Goal: Transaction & Acquisition: Purchase product/service

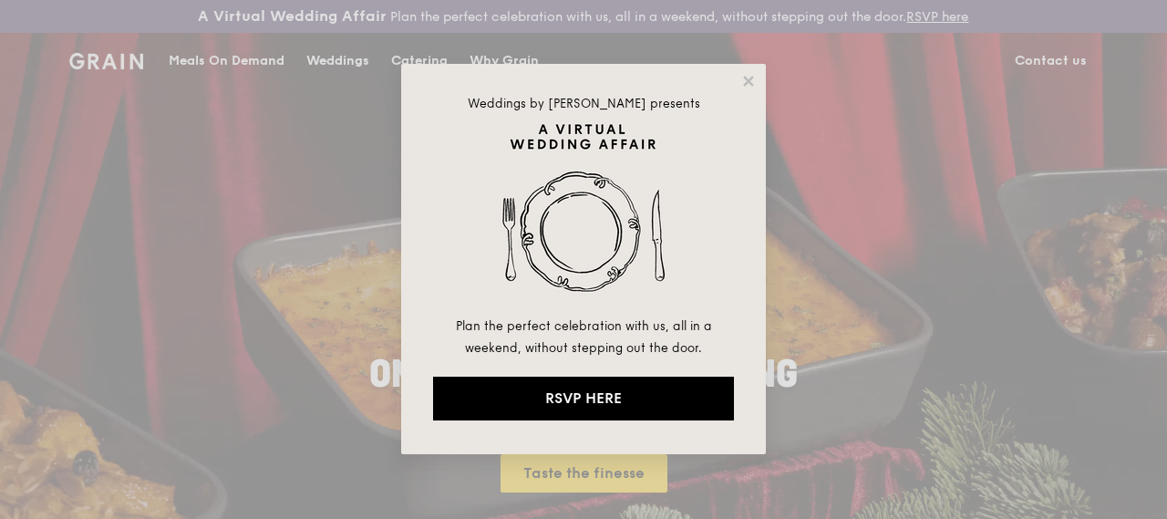
click at [760, 85] on div "Weddings by [PERSON_NAME] presents Plan the perfect celebration with us, all in…" at bounding box center [583, 259] width 365 height 390
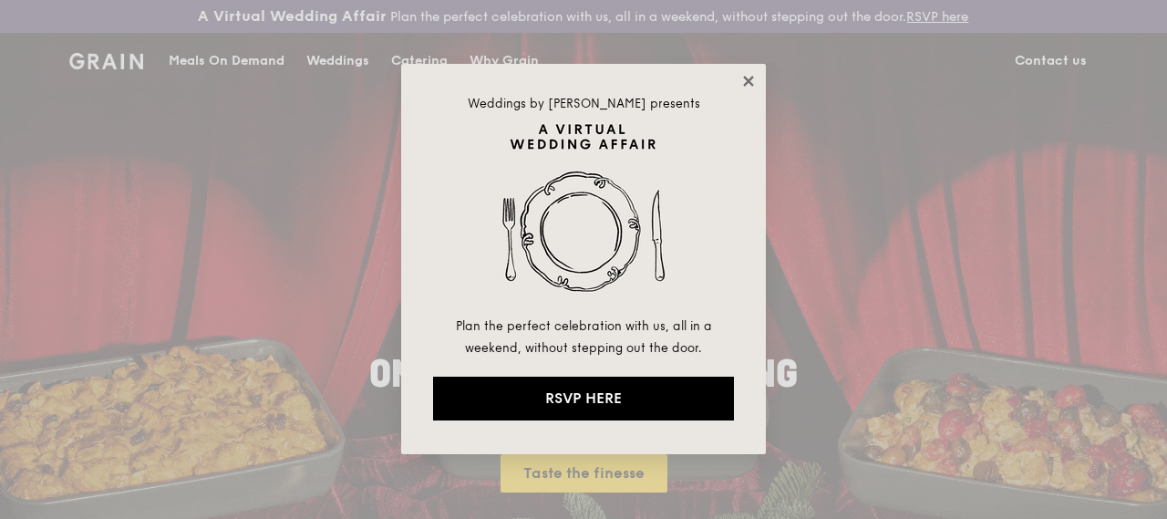
click at [752, 81] on icon at bounding box center [748, 81] width 16 height 16
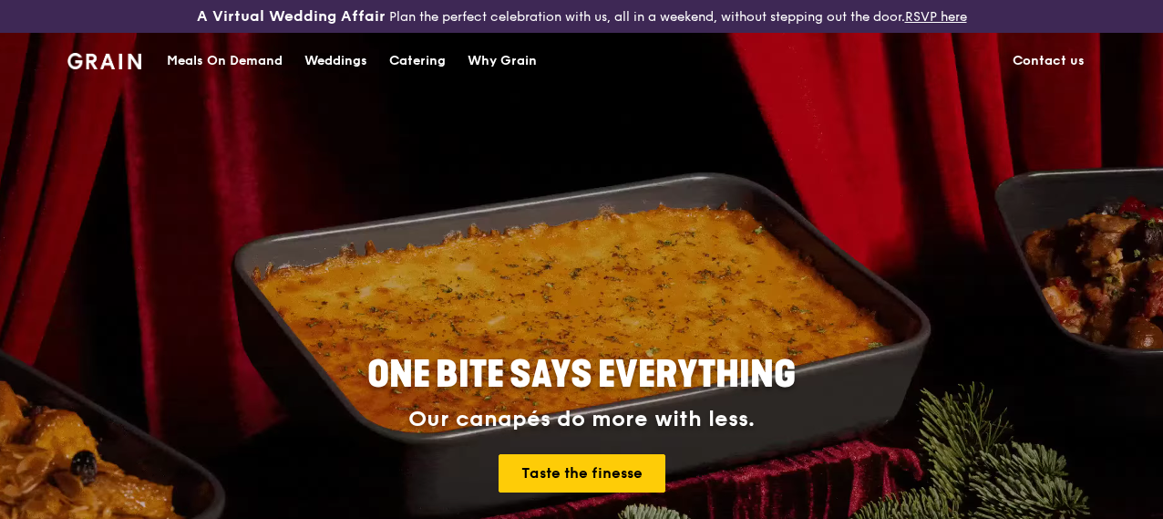
click at [416, 76] on div "Catering" at bounding box center [417, 61] width 57 height 55
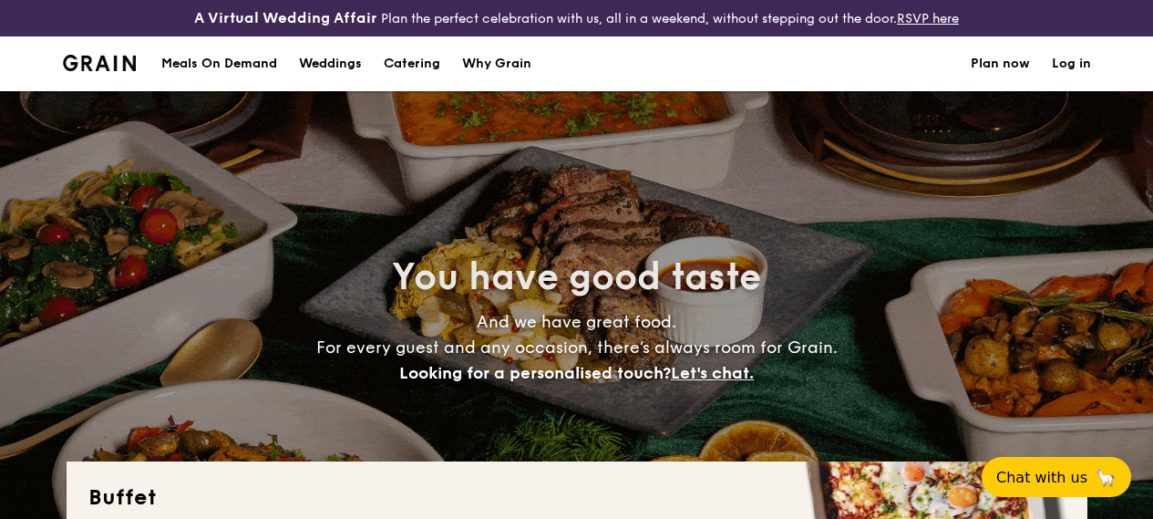
select select
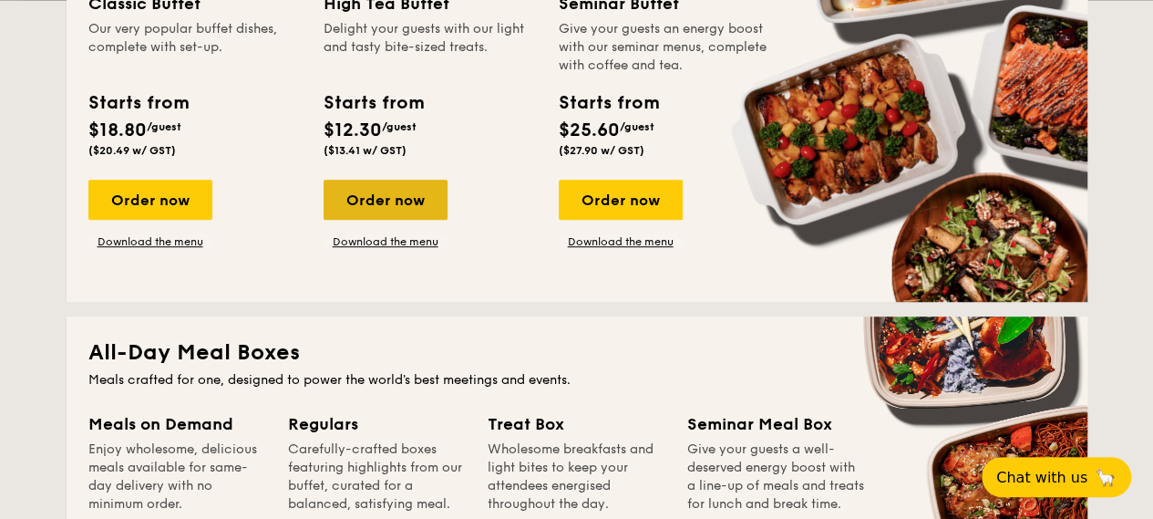
scroll to position [456, 0]
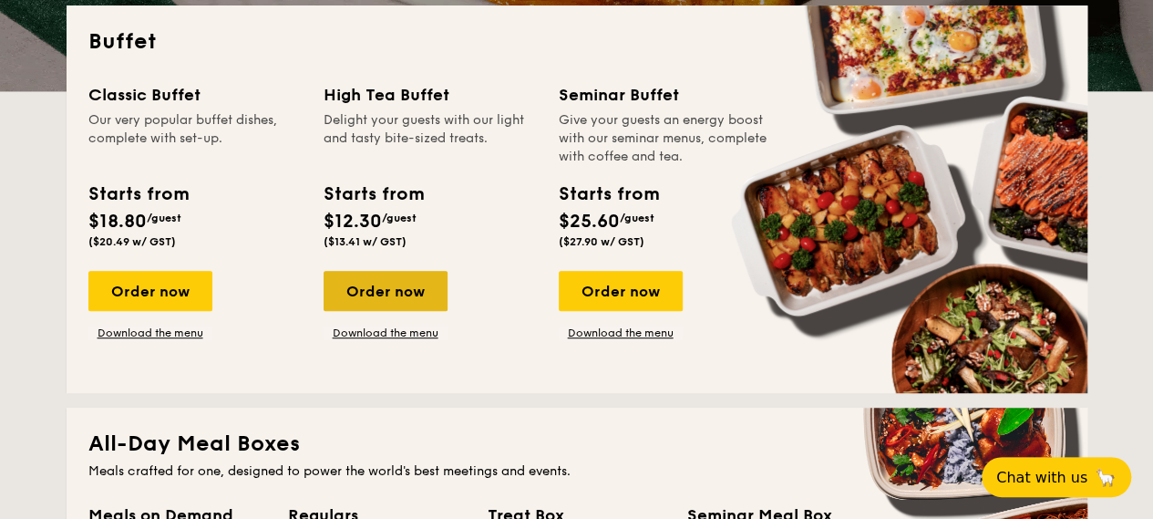
click at [359, 310] on div "Order now" at bounding box center [386, 291] width 124 height 40
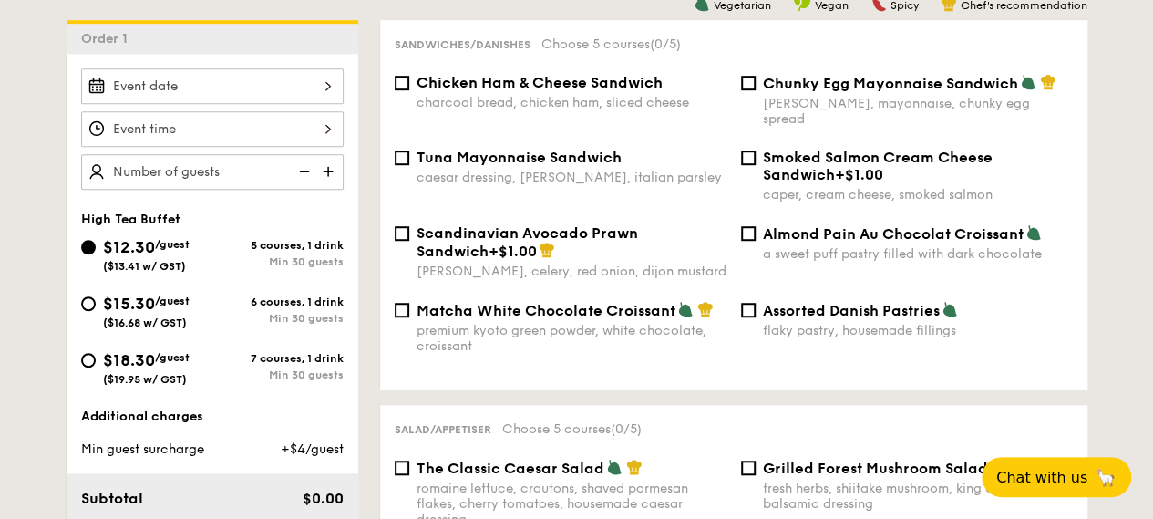
scroll to position [547, 0]
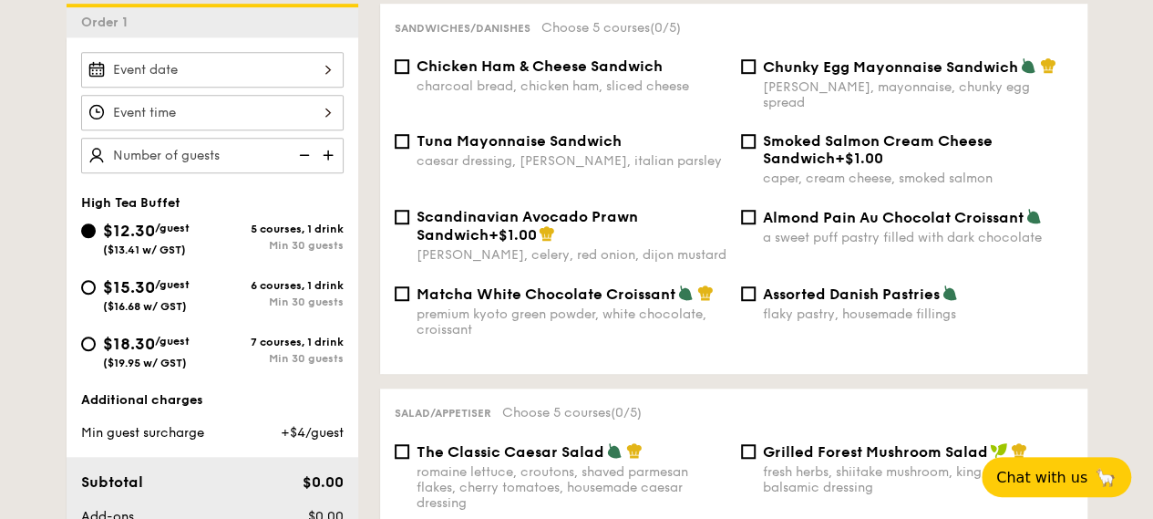
click at [270, 69] on div at bounding box center [212, 70] width 262 height 36
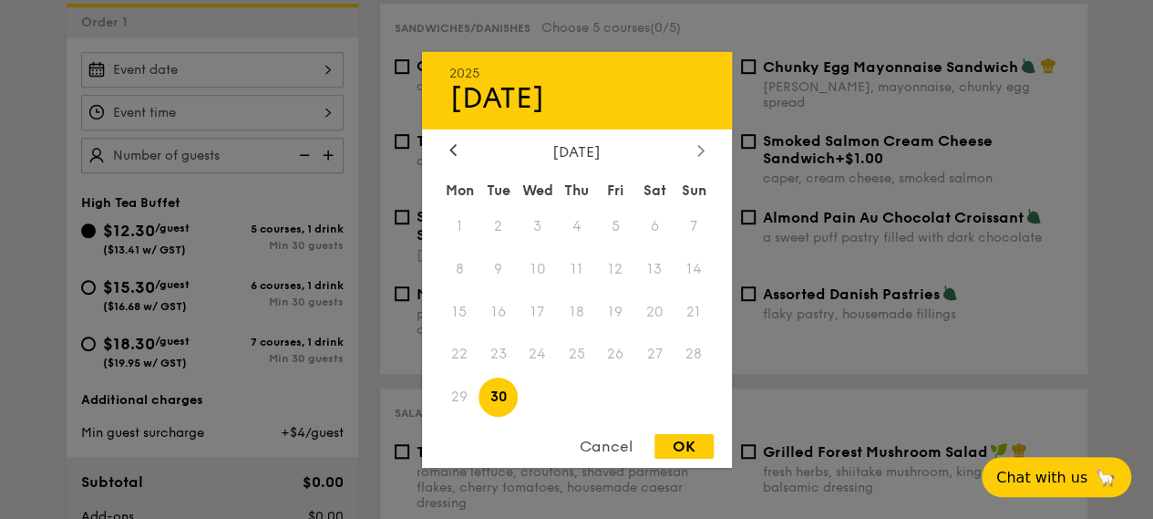
click at [693, 152] on div at bounding box center [701, 150] width 16 height 17
click at [553, 214] on span "1" at bounding box center [537, 225] width 39 height 39
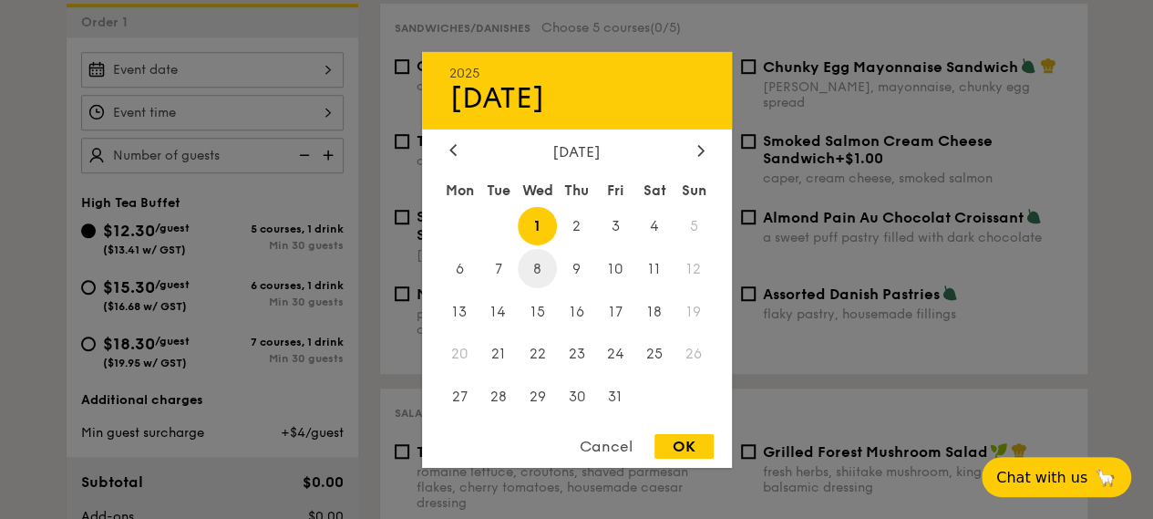
click at [546, 251] on span "8" at bounding box center [537, 268] width 39 height 39
click at [672, 444] on div "OK" at bounding box center [683, 446] width 59 height 25
type input "Oct 08, 2025"
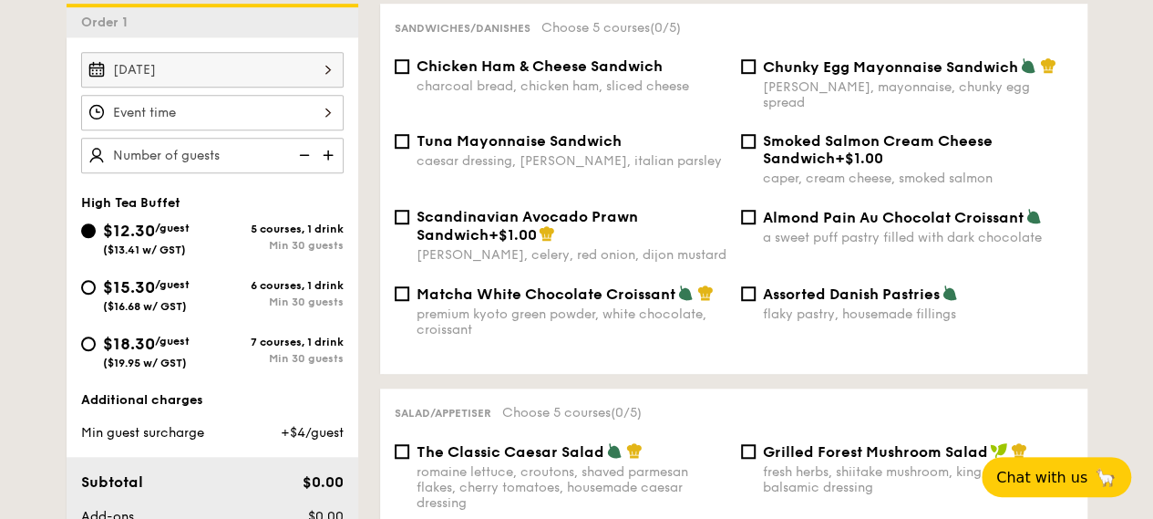
click at [247, 132] on div at bounding box center [576, 259] width 1153 height 519
click at [278, 130] on div at bounding box center [212, 113] width 262 height 36
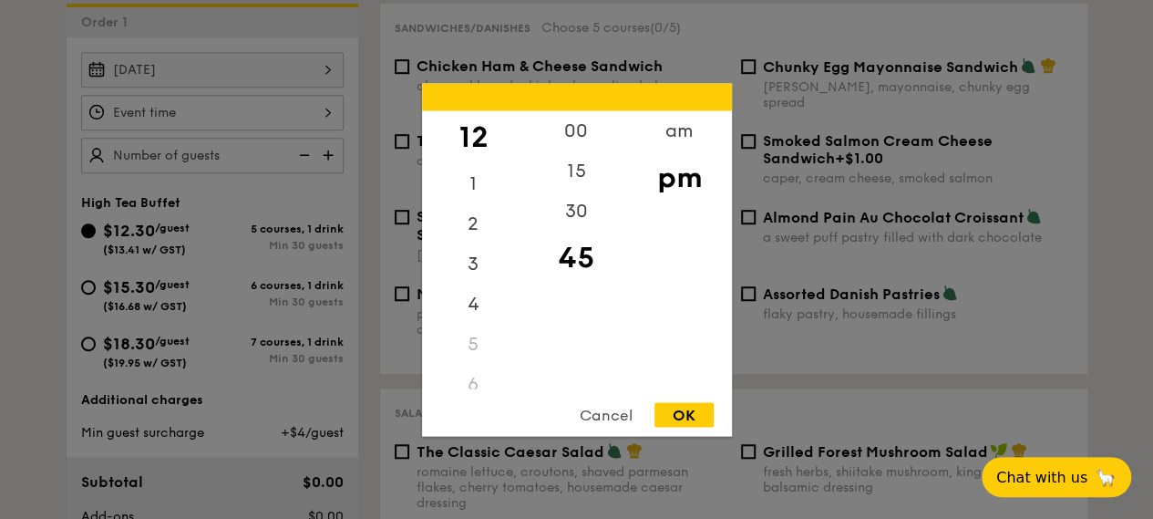
click at [662, 378] on div "am pm" at bounding box center [679, 249] width 103 height 278
click at [705, 420] on div "OK" at bounding box center [683, 414] width 59 height 25
type input "12:45PM"
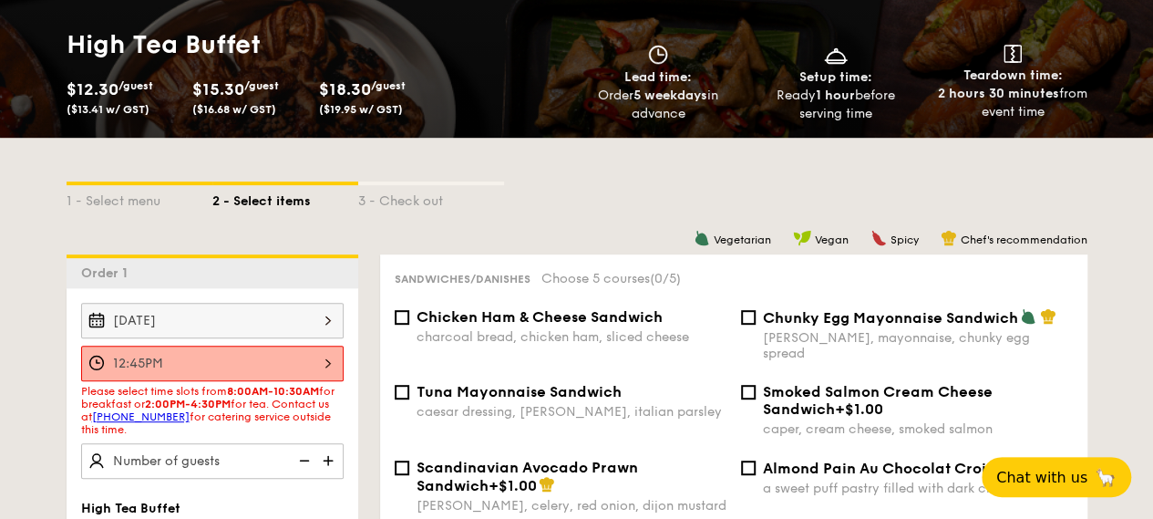
scroll to position [273, 0]
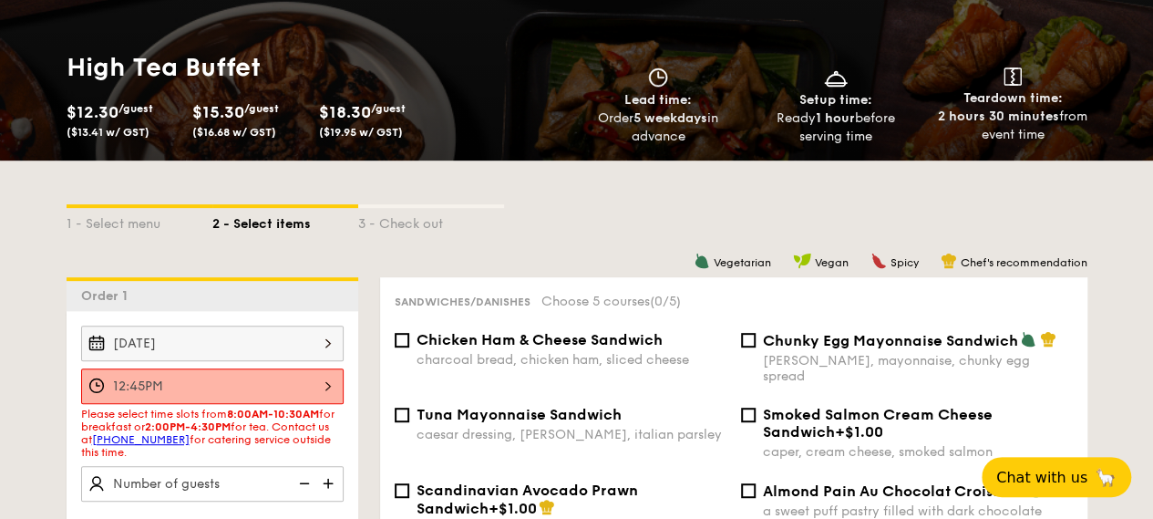
select select
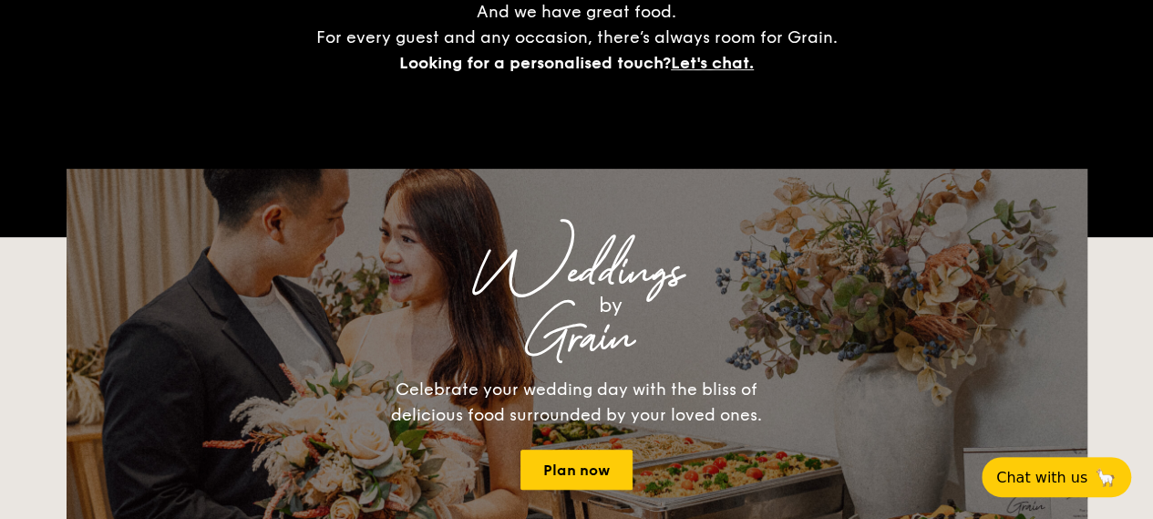
scroll to position [507, 0]
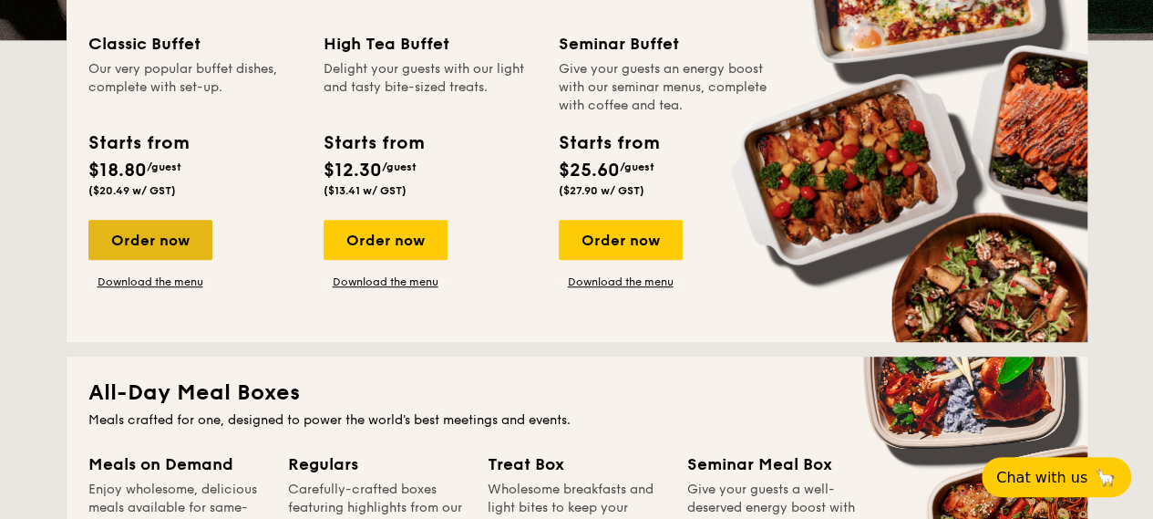
click at [179, 243] on div "Order now" at bounding box center [150, 240] width 124 height 40
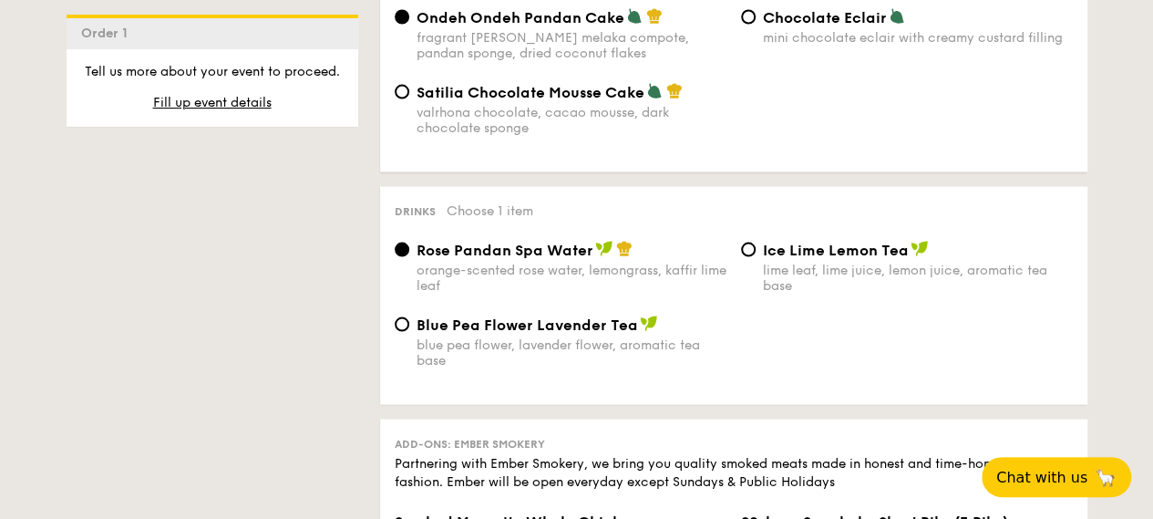
scroll to position [1732, 0]
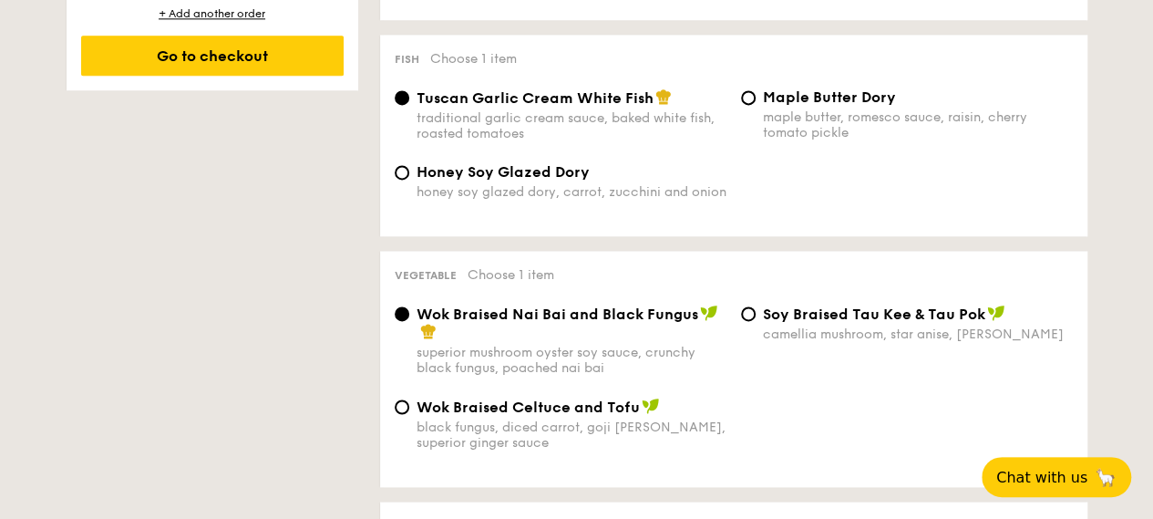
scroll to position [1185, 0]
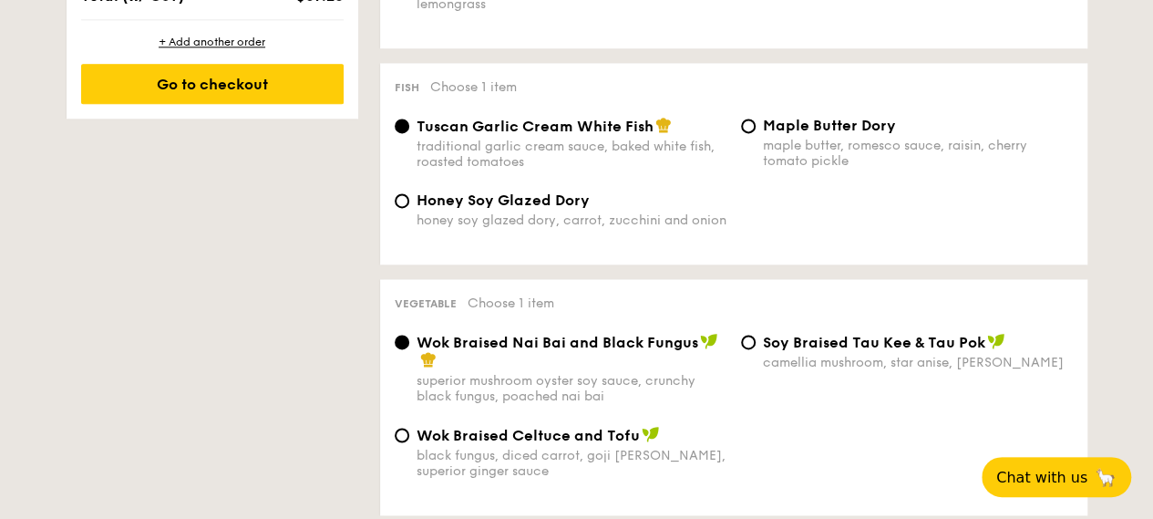
click at [101, 306] on div "1 - Select menu 2 - Select items 3 - Check out Order 1 Classic Buffet $18.80 /g…" at bounding box center [577, 394] width 1050 height 2290
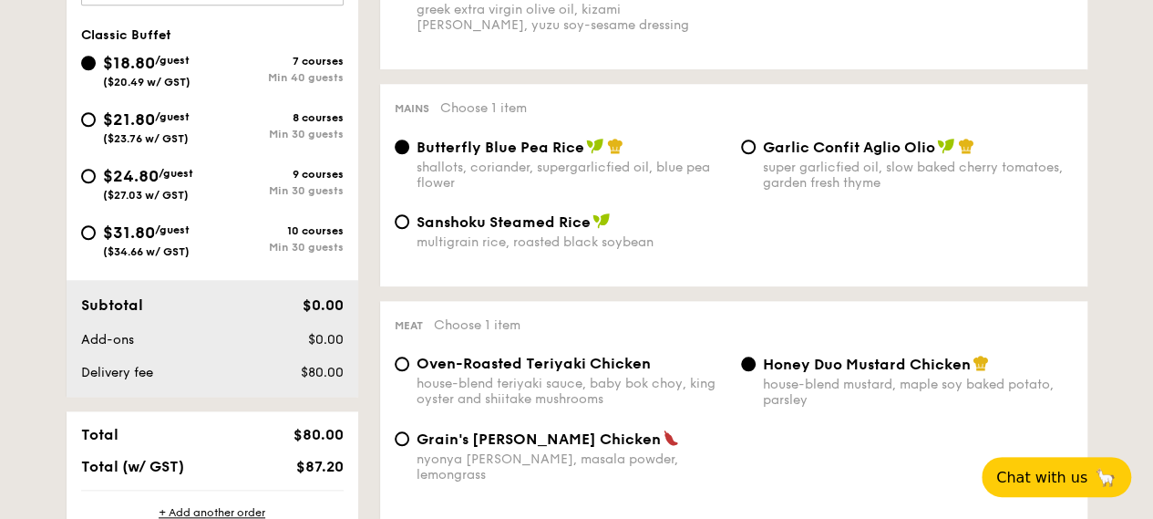
scroll to position [638, 0]
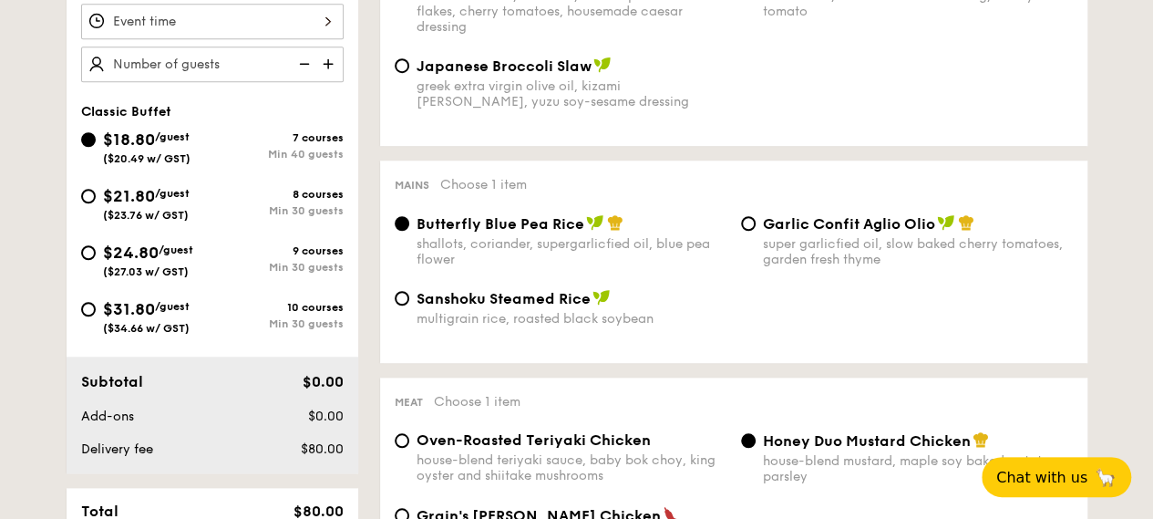
select select
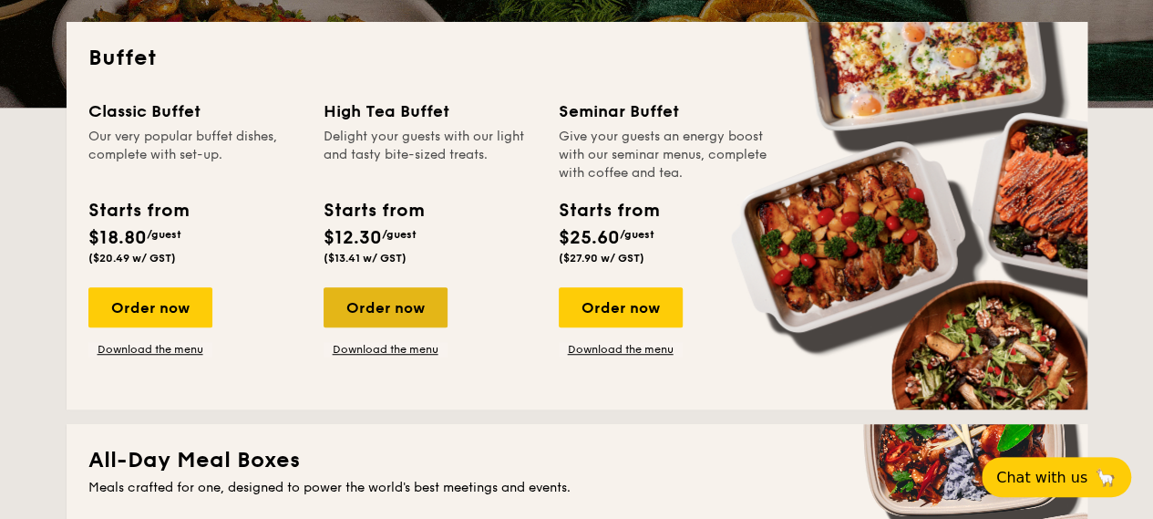
scroll to position [468, 0]
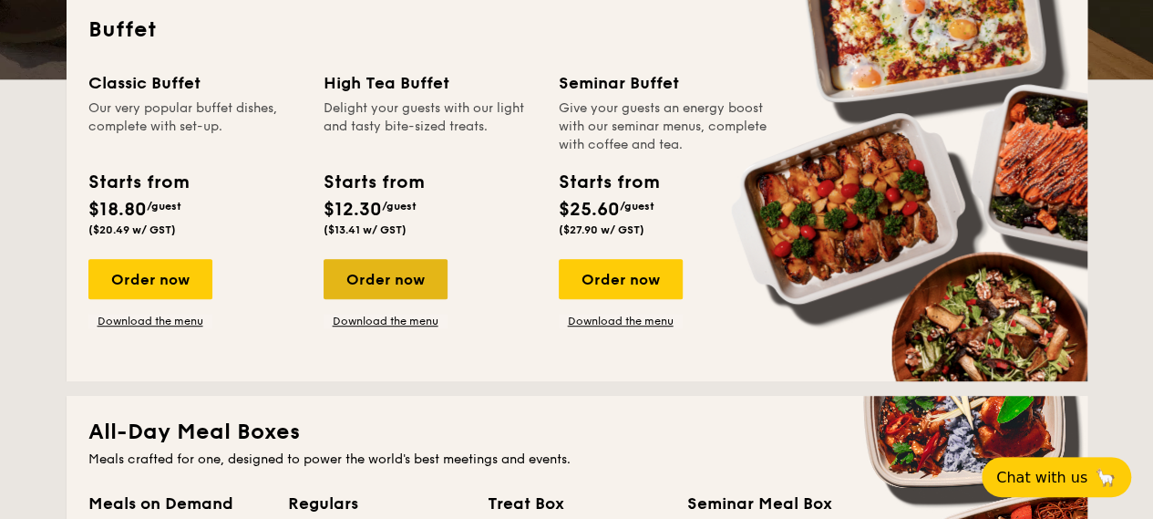
click at [408, 299] on div "Order now" at bounding box center [386, 279] width 124 height 40
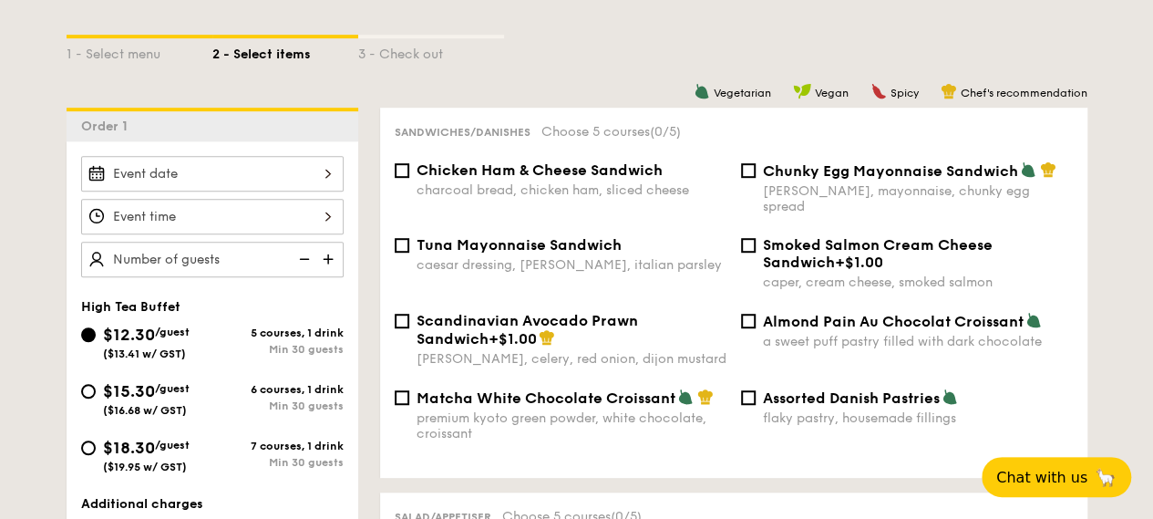
scroll to position [456, 0]
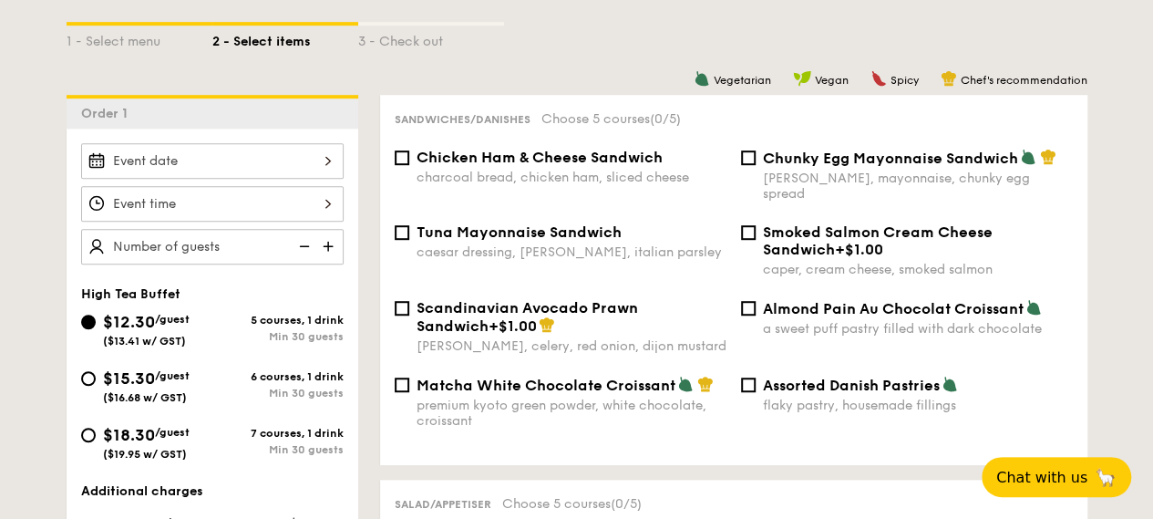
click at [547, 185] on div "charcoal bread, chicken ham, sliced cheese" at bounding box center [572, 177] width 310 height 15
click at [409, 165] on input "Chicken Ham & Cheese Sandwich charcoal bread, chicken ham, sliced cheese" at bounding box center [402, 157] width 15 height 15
click at [566, 185] on div "charcoal bread, chicken ham, sliced cheese" at bounding box center [572, 177] width 310 height 15
click at [409, 165] on input "Chicken Ham & Cheese Sandwich charcoal bread, chicken ham, sliced cheese" at bounding box center [402, 157] width 15 height 15
checkbox input "false"
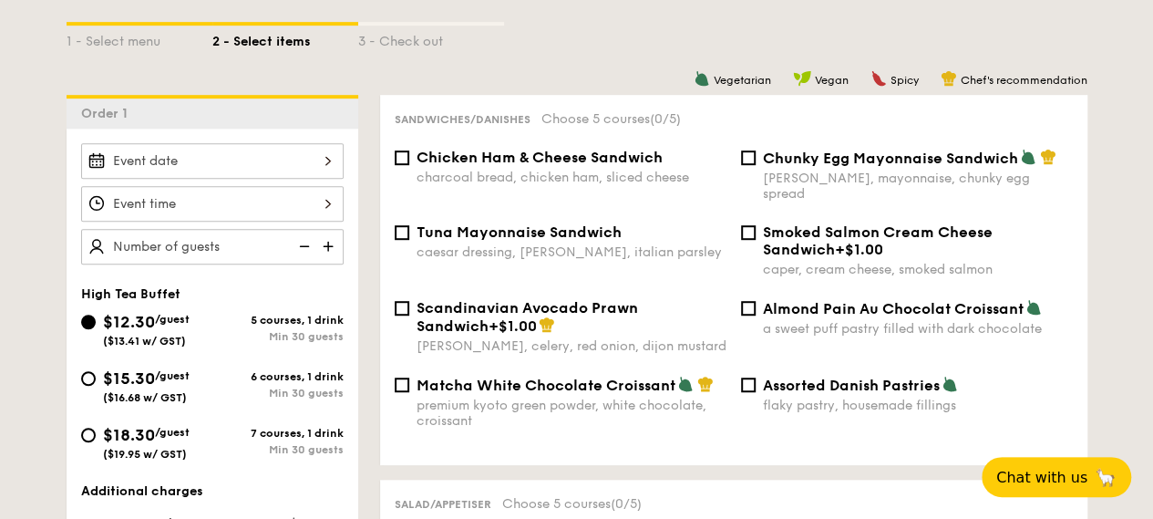
click at [569, 241] on span "Tuna Mayonnaise Sandwich" at bounding box center [519, 231] width 205 height 17
click at [409, 240] on input "Tuna Mayonnaise Sandwich caesar dressing, gherkin, italian parsley" at bounding box center [402, 232] width 15 height 15
click at [569, 241] on span "Tuna Mayonnaise Sandwich" at bounding box center [519, 231] width 205 height 17
click at [409, 240] on input "Tuna Mayonnaise Sandwich caesar dressing, gherkin, italian parsley" at bounding box center [402, 232] width 15 height 15
checkbox input "false"
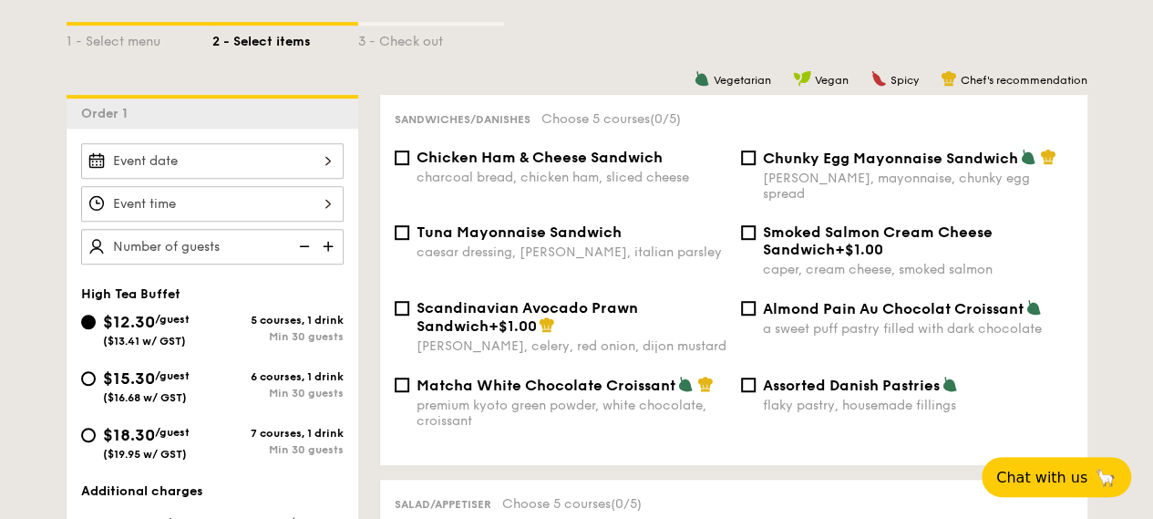
click at [634, 394] on span "Matcha White Chocolate Croissant" at bounding box center [546, 384] width 259 height 17
click at [409, 392] on input "Matcha White Chocolate Croissant premium kyoto green powder, white chocolate, c…" at bounding box center [402, 384] width 15 height 15
click at [495, 389] on span "Matcha White Chocolate Croissant" at bounding box center [546, 384] width 259 height 17
click at [409, 389] on input "Matcha White Chocolate Croissant premium kyoto green powder, white chocolate, c…" at bounding box center [402, 384] width 15 height 15
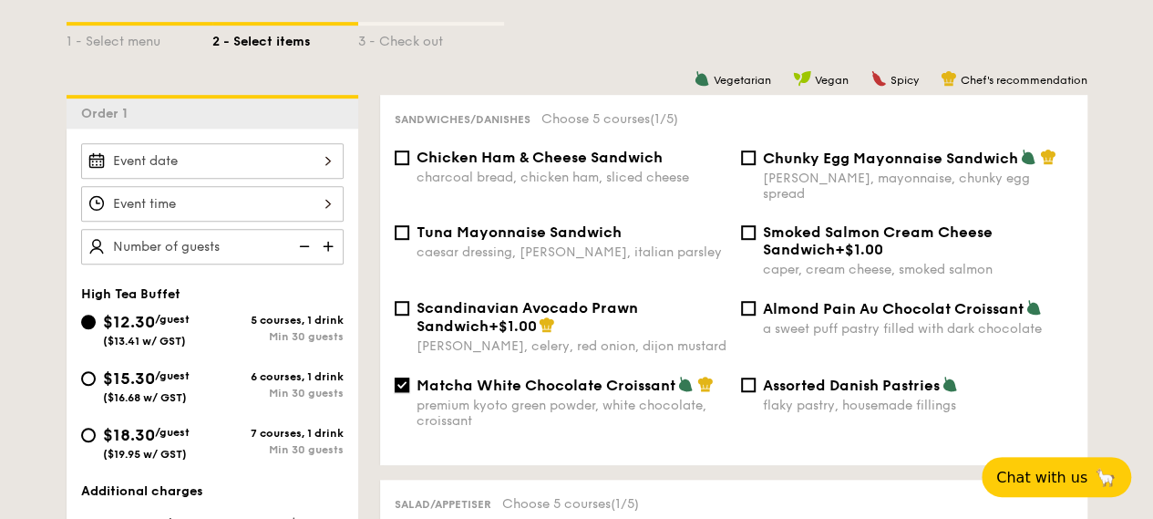
checkbox input "false"
click at [809, 311] on span "Almond Pain Au Chocolat Croissant" at bounding box center [893, 308] width 261 height 17
click at [756, 311] on input "Almond Pain Au Chocolat Croissant a sweet puff pastry filled with dark chocolate" at bounding box center [748, 308] width 15 height 15
checkbox input "true"
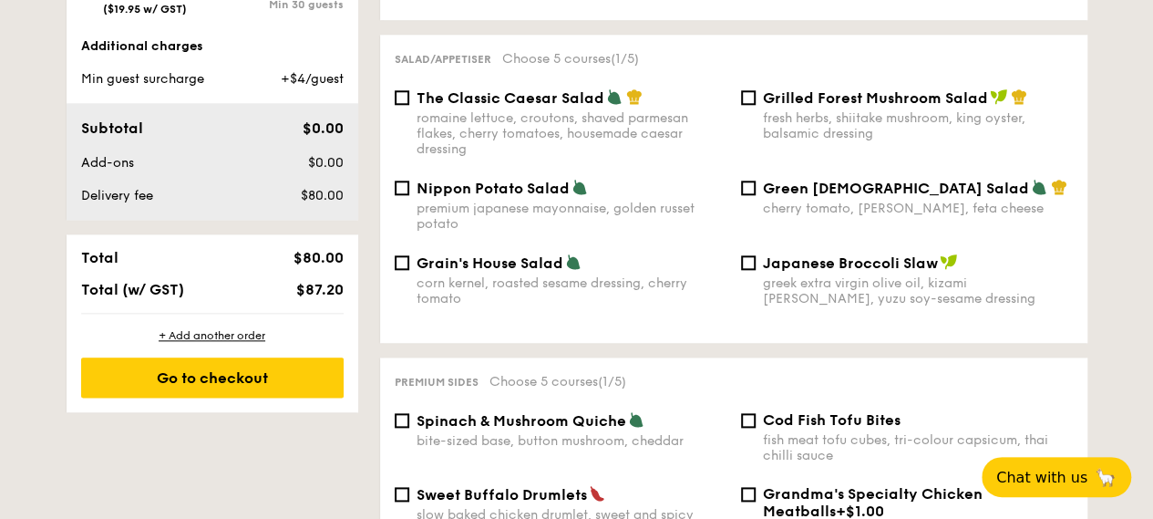
scroll to position [911, 0]
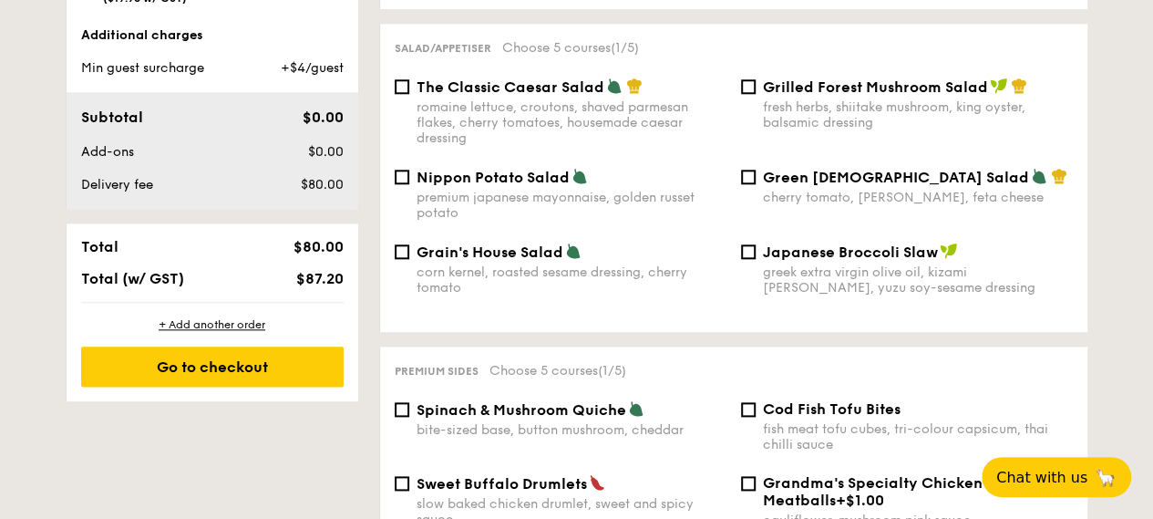
click at [651, 121] on div "romaine lettuce, croutons, shaved parmesan flakes, cherry tomatoes, housemade c…" at bounding box center [572, 122] width 310 height 46
click at [409, 94] on input "The Classic Caesar Salad romaine lettuce, croutons, shaved parmesan flakes, che…" at bounding box center [402, 86] width 15 height 15
click at [552, 96] on span "The Classic Caesar Salad" at bounding box center [511, 86] width 188 height 17
click at [409, 94] on input "The Classic Caesar Salad romaine lettuce, croutons, shaved parmesan flakes, che…" at bounding box center [402, 86] width 15 height 15
checkbox input "false"
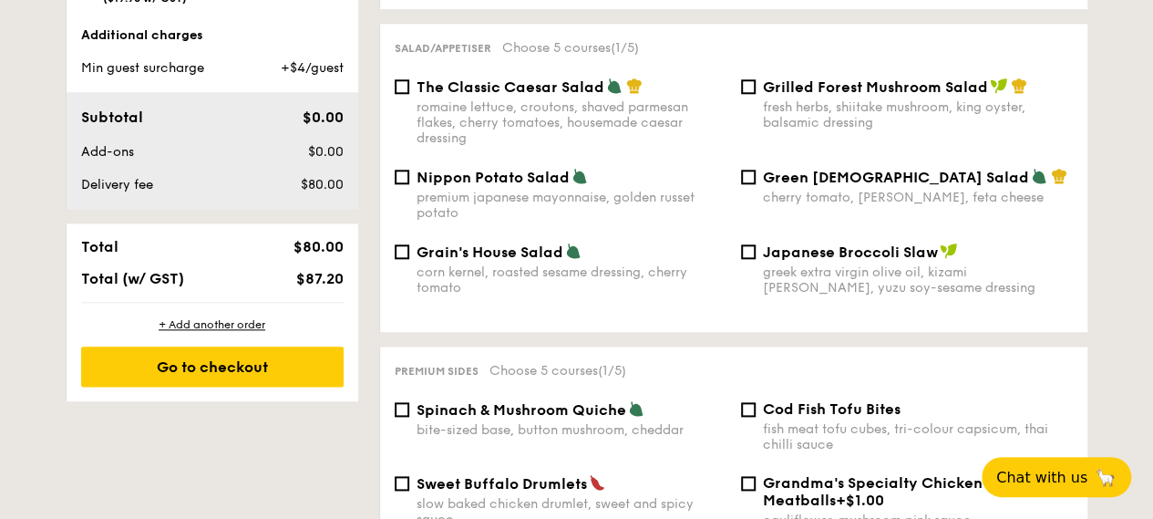
click at [810, 194] on div "Green Goddess Salad cherry tomato, dill, feta cheese" at bounding box center [918, 186] width 310 height 37
click at [756, 184] on input "Green Goddess Salad cherry tomato, dill, feta cheese" at bounding box center [748, 177] width 15 height 15
checkbox input "true"
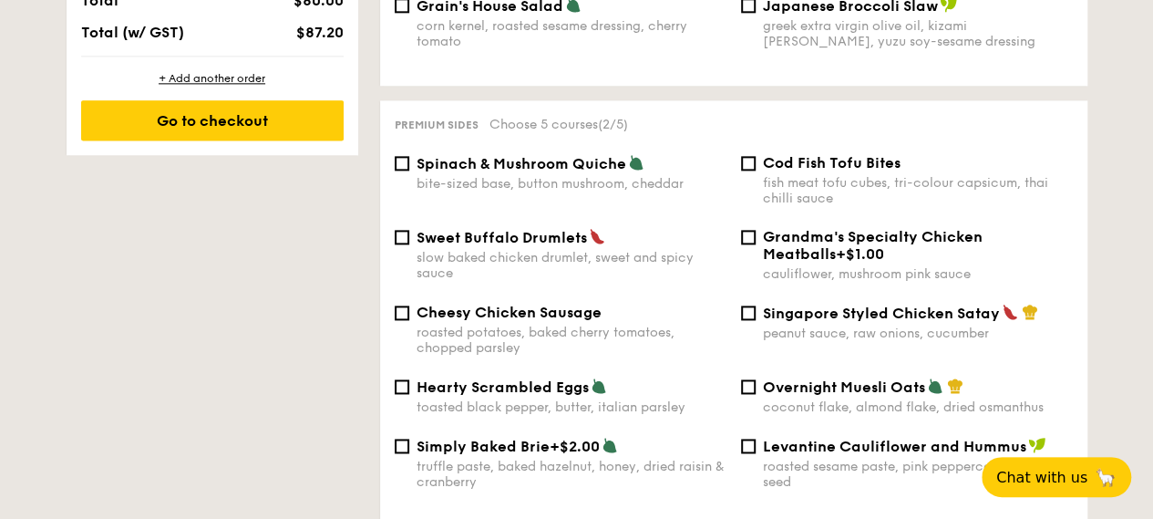
scroll to position [1185, 0]
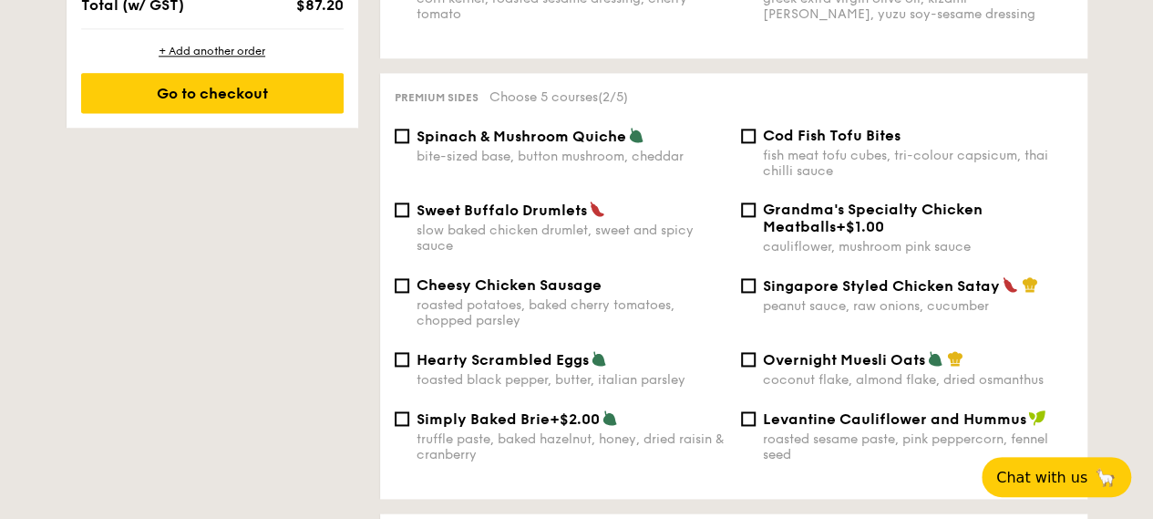
click at [543, 232] on div "slow baked chicken drumlet, sweet and spicy sauce" at bounding box center [572, 237] width 310 height 31
click at [409, 217] on input "Sweet Buffalo Drumlets slow baked chicken drumlet, sweet and spicy sauce" at bounding box center [402, 209] width 15 height 15
checkbox input "true"
click at [853, 294] on span "Singapore Styled Chicken Satay" at bounding box center [881, 285] width 237 height 17
click at [756, 293] on input "Singapore Styled Chicken Satay peanut sauce, raw onions, cucumber" at bounding box center [748, 285] width 15 height 15
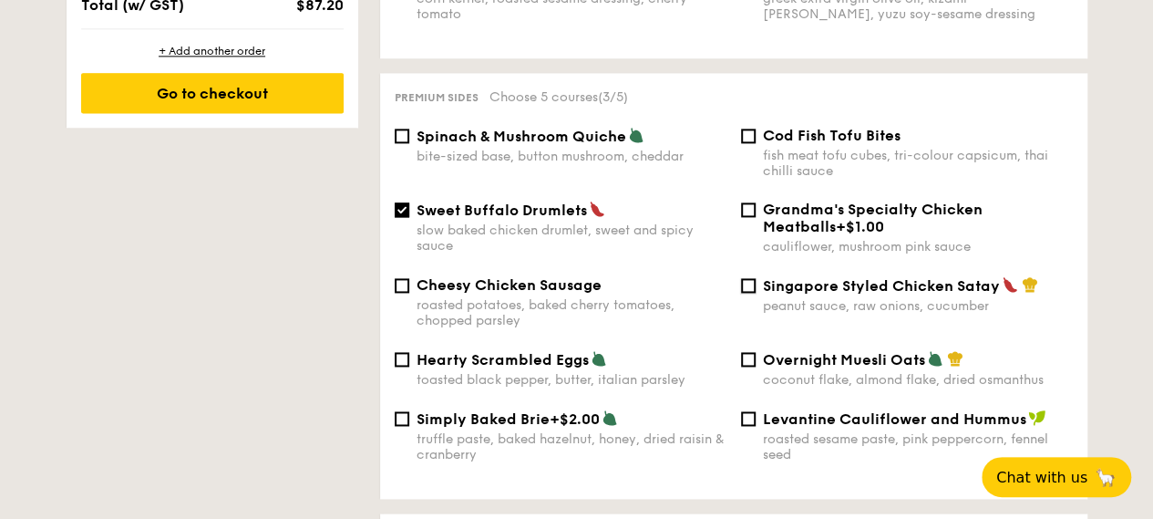
checkbox input "true"
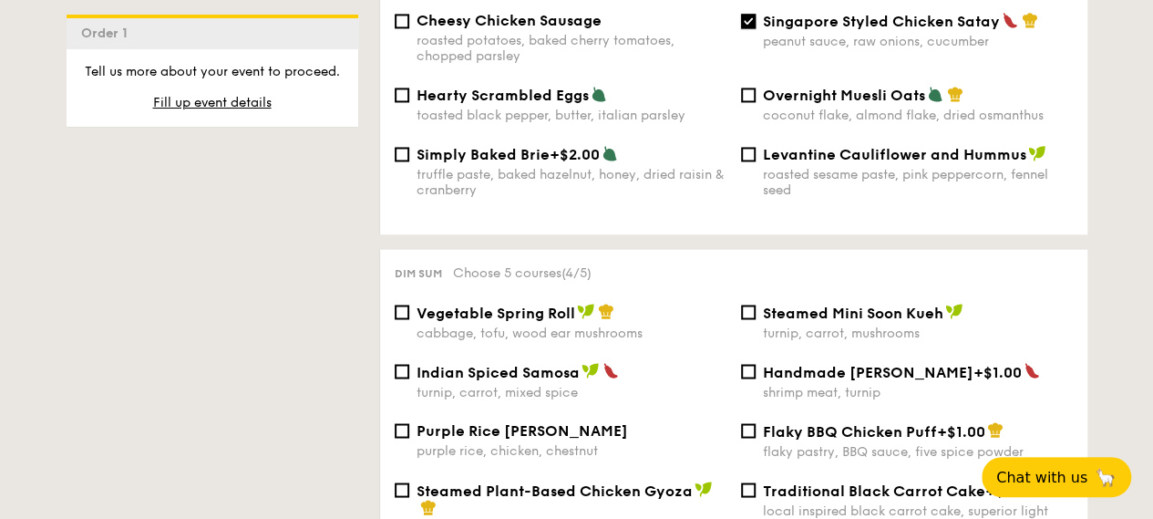
scroll to position [1549, 0]
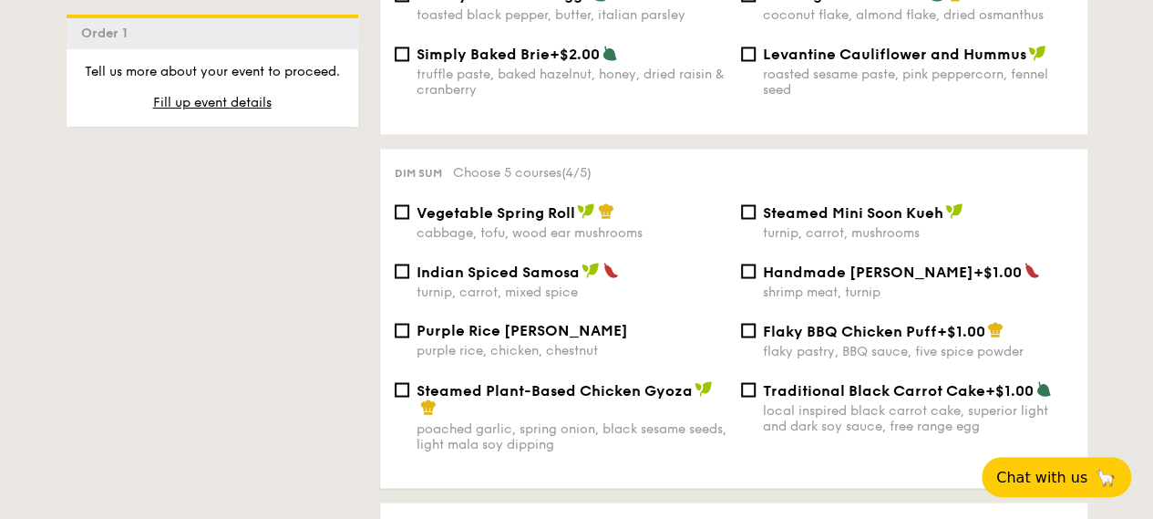
click at [544, 299] on div "turnip, carrot, mixed spice" at bounding box center [572, 290] width 310 height 15
click at [409, 278] on input "Indian Spiced Samosa turnip, carrot, mixed spice" at bounding box center [402, 270] width 15 height 15
checkbox input "true"
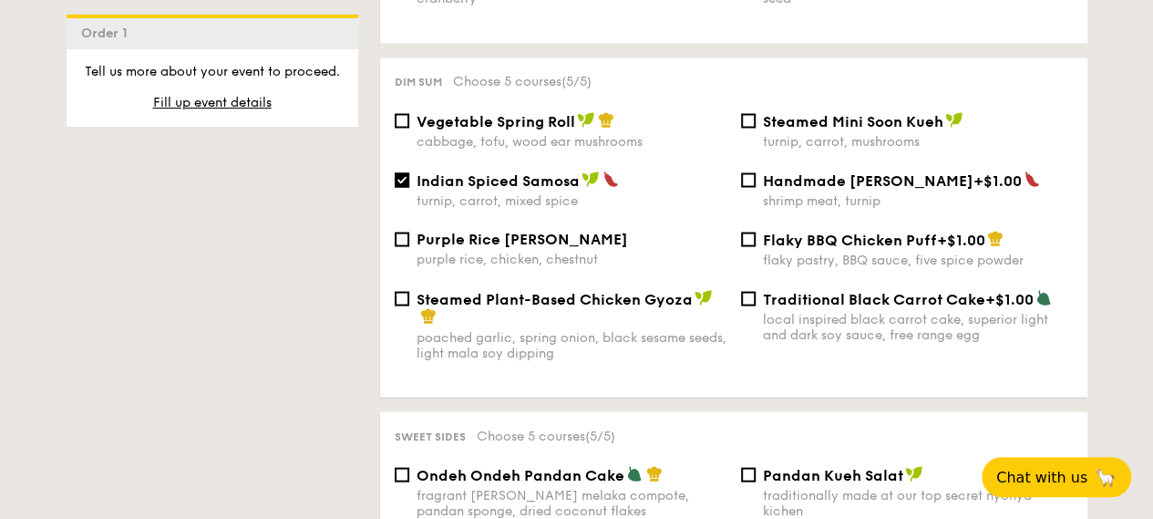
click at [499, 247] on span "Purple Rice Loh Mai Kai" at bounding box center [522, 238] width 211 height 17
click at [409, 246] on input "Purple Rice Loh Mai Kai purple rice, chicken, chestnut" at bounding box center [402, 238] width 15 height 15
checkbox input "true"
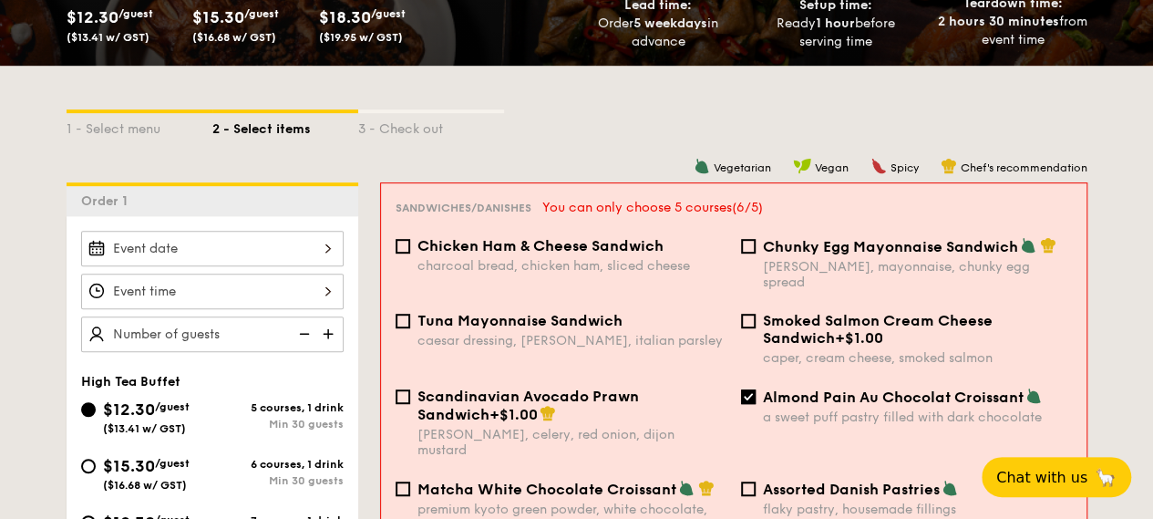
scroll to position [367, 0]
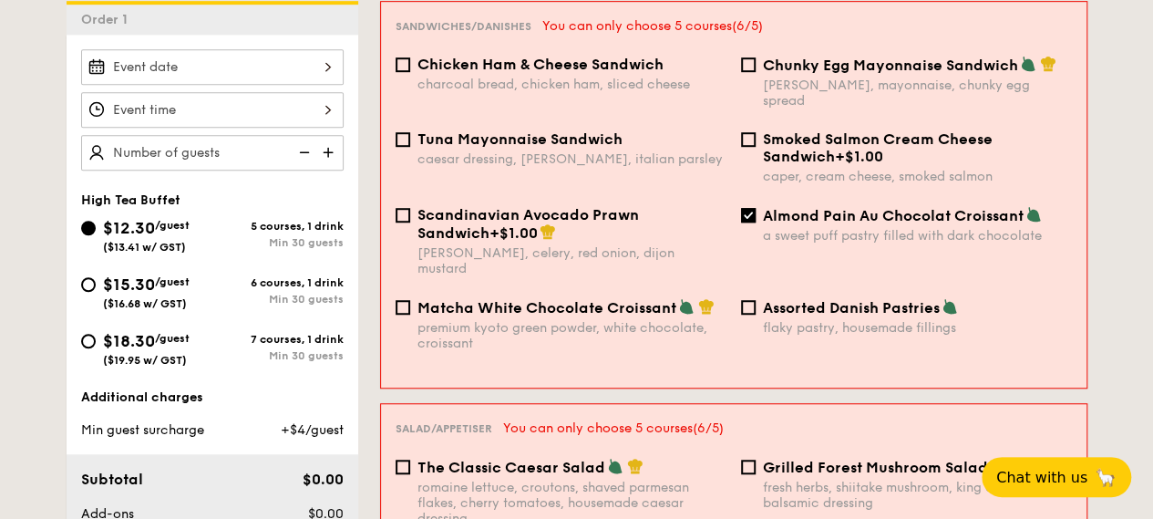
click at [148, 366] on span "($19.95 w/ GST)" at bounding box center [145, 360] width 84 height 13
click at [96, 348] on input "$18.30 /guest ($19.95 w/ GST) 7 courses, 1 drink Min 30 guests" at bounding box center [88, 341] width 15 height 15
radio input "true"
checkbox input "false"
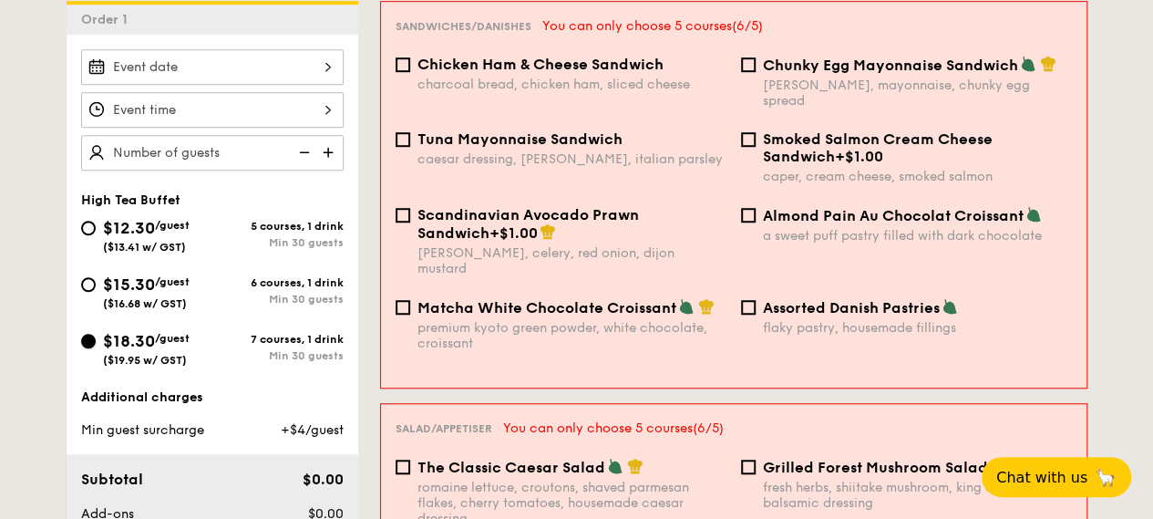
checkbox input "false"
radio input "true"
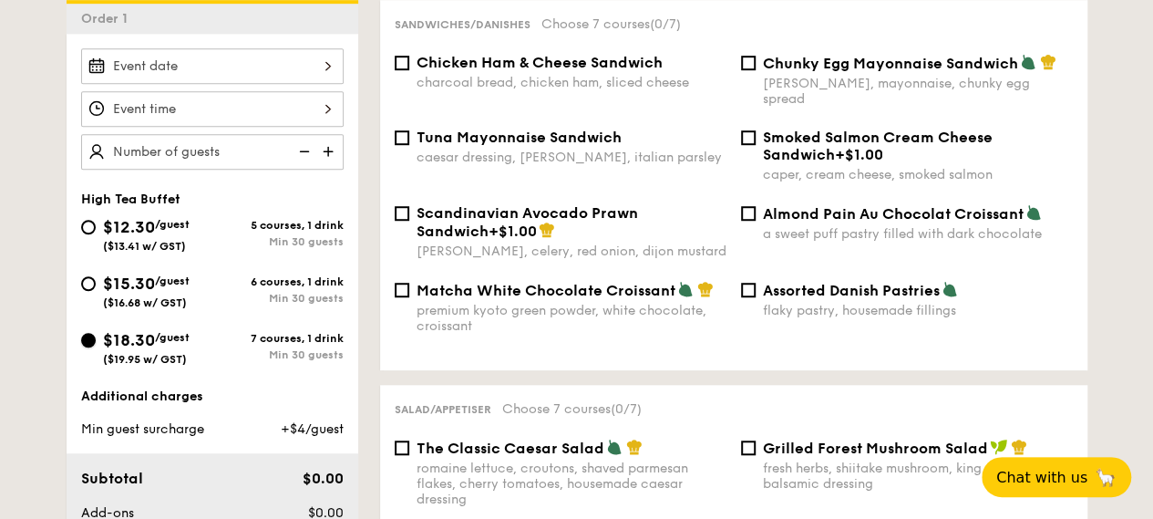
scroll to position [458, 0]
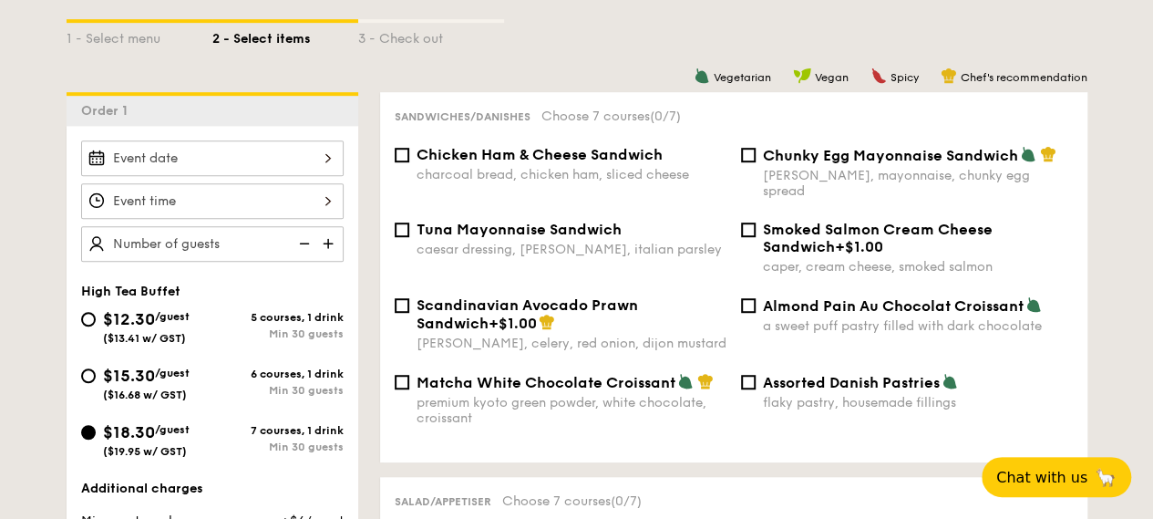
click at [778, 310] on span "Almond Pain Au Chocolat Croissant" at bounding box center [893, 305] width 261 height 17
click at [756, 310] on input "Almond Pain Au Chocolat Croissant a sweet puff pastry filled with dark chocolate" at bounding box center [748, 305] width 15 height 15
checkbox input "true"
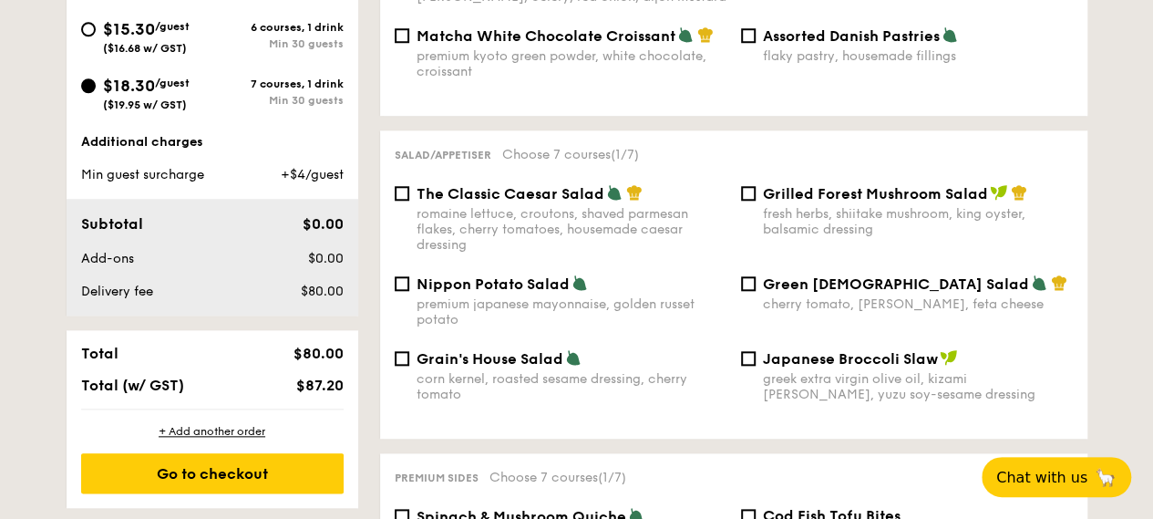
scroll to position [914, 0]
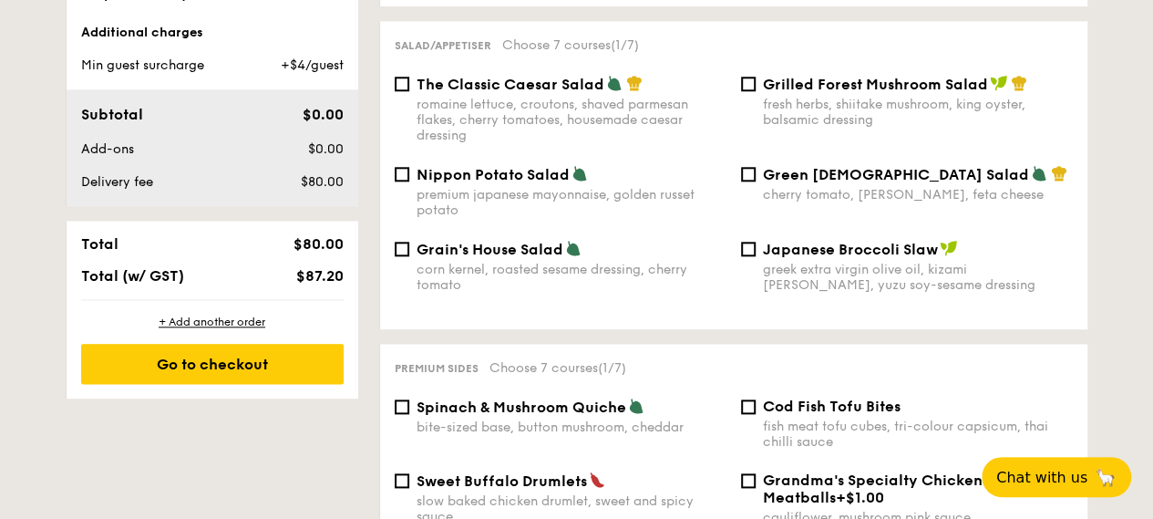
click at [572, 122] on div "romaine lettuce, croutons, shaved parmesan flakes, cherry tomatoes, housemade c…" at bounding box center [572, 120] width 310 height 46
click at [409, 91] on input "The Classic Caesar Salad romaine lettuce, croutons, shaved parmesan flakes, che…" at bounding box center [402, 84] width 15 height 15
checkbox input "true"
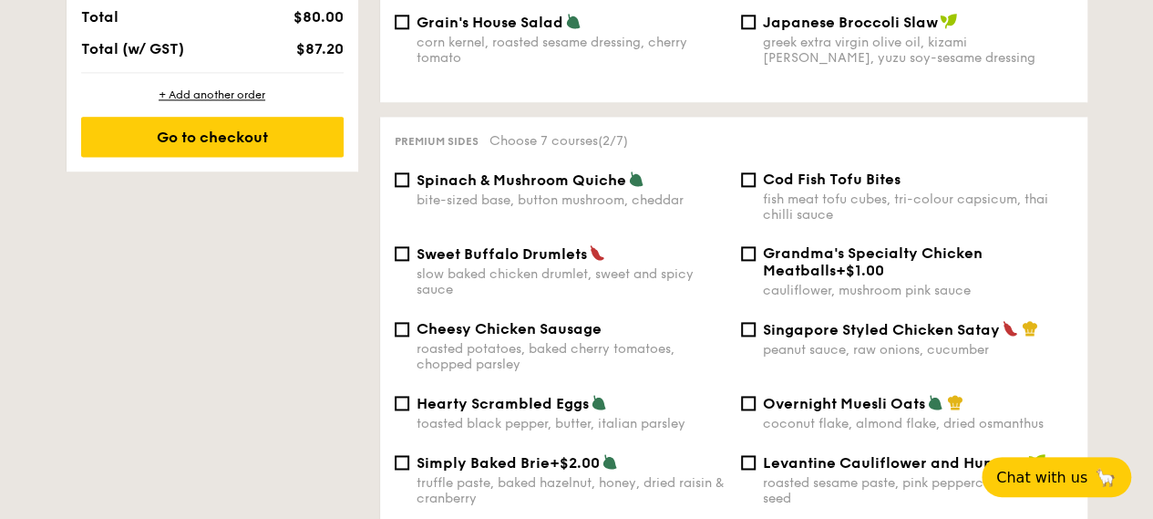
scroll to position [1279, 0]
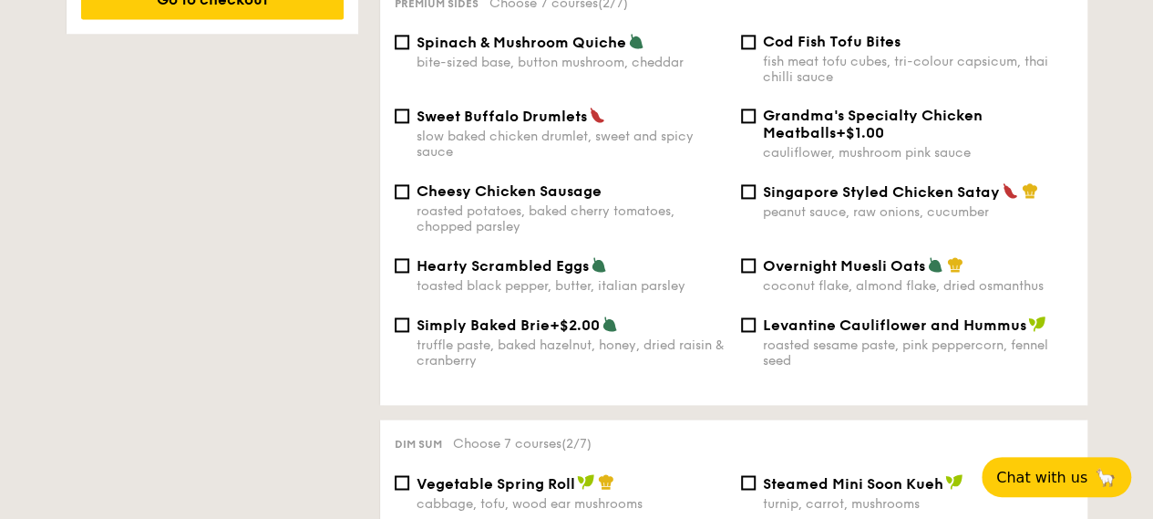
click at [831, 182] on div "Sweet Buffalo Drumlets slow baked chicken drumlet, sweet and spicy sauce Grandm…" at bounding box center [733, 145] width 693 height 76
click at [813, 209] on div "Singapore Styled Chicken Satay peanut sauce, raw onions, cucumber" at bounding box center [918, 200] width 310 height 37
click at [756, 199] on input "Singapore Styled Chicken Satay peanut sauce, raw onions, cucumber" at bounding box center [748, 191] width 15 height 15
checkbox input "true"
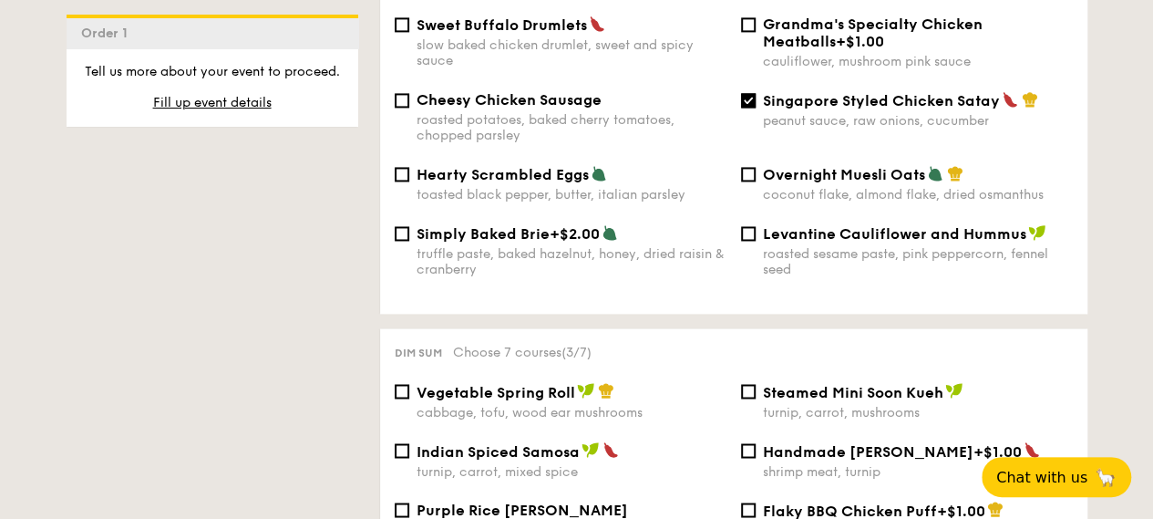
click at [550, 43] on div "Sweet Buffalo Drumlets slow baked chicken drumlet, sweet and spicy sauce" at bounding box center [572, 41] width 310 height 53
click at [409, 32] on input "Sweet Buffalo Drumlets slow baked chicken drumlet, sweet and spicy sauce" at bounding box center [402, 24] width 15 height 15
checkbox input "true"
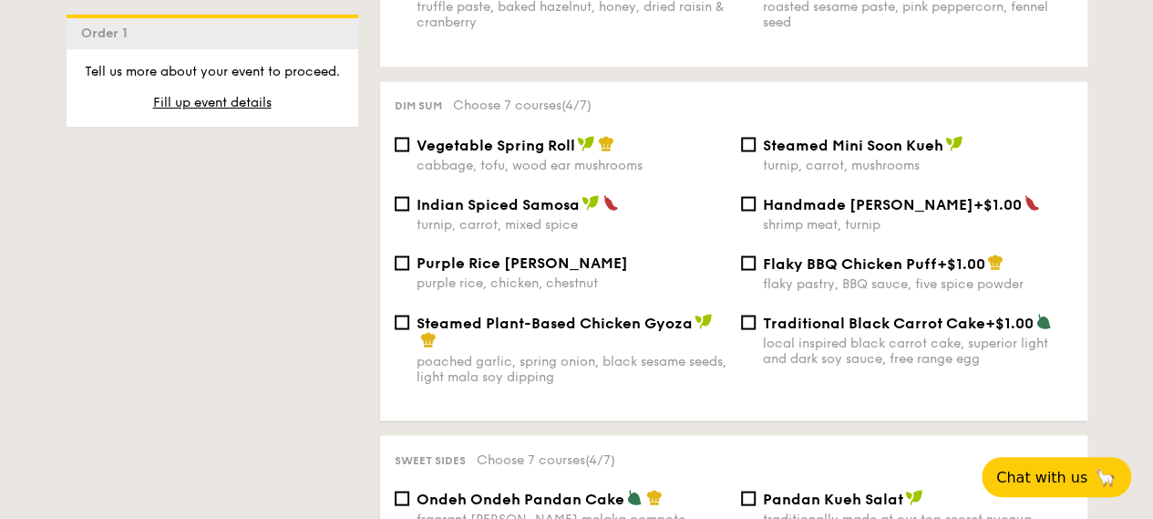
scroll to position [1643, 0]
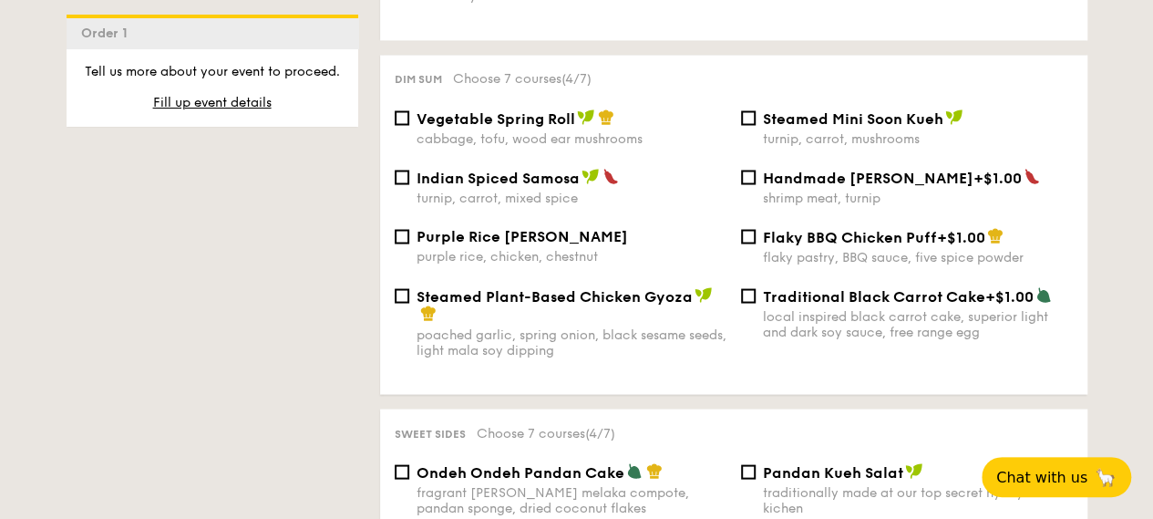
click at [519, 205] on div "turnip, carrot, mixed spice" at bounding box center [572, 197] width 310 height 15
click at [409, 184] on input "Indian Spiced Samosa turnip, carrot, mixed spice" at bounding box center [402, 177] width 15 height 15
checkbox input "true"
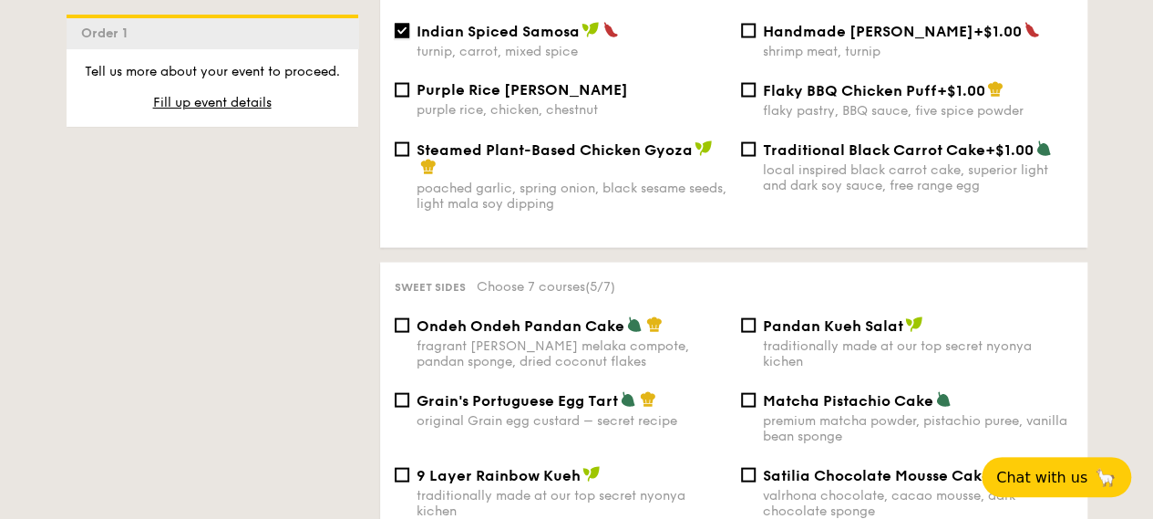
scroll to position [1826, 0]
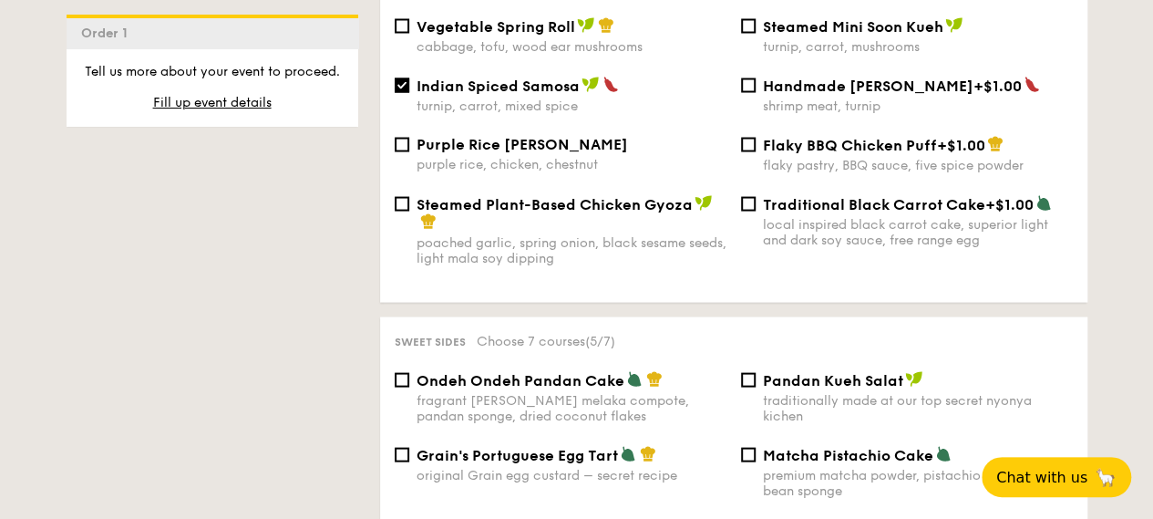
click at [562, 153] on span "Purple Rice Loh Mai Kai" at bounding box center [522, 144] width 211 height 17
click at [409, 152] on input "Purple Rice Loh Mai Kai purple rice, chicken, chestnut" at bounding box center [402, 145] width 15 height 15
checkbox input "true"
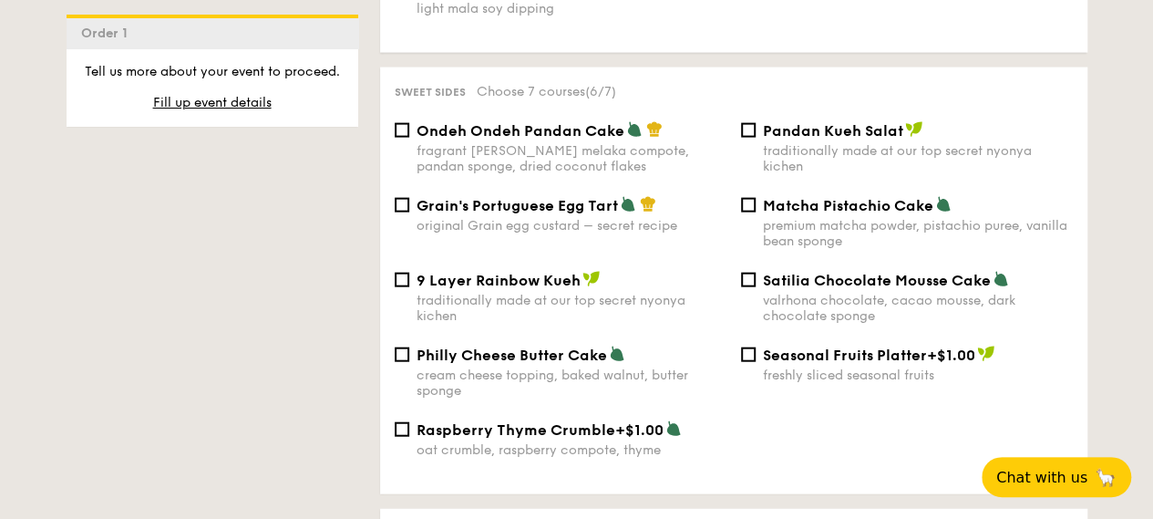
scroll to position [2008, 0]
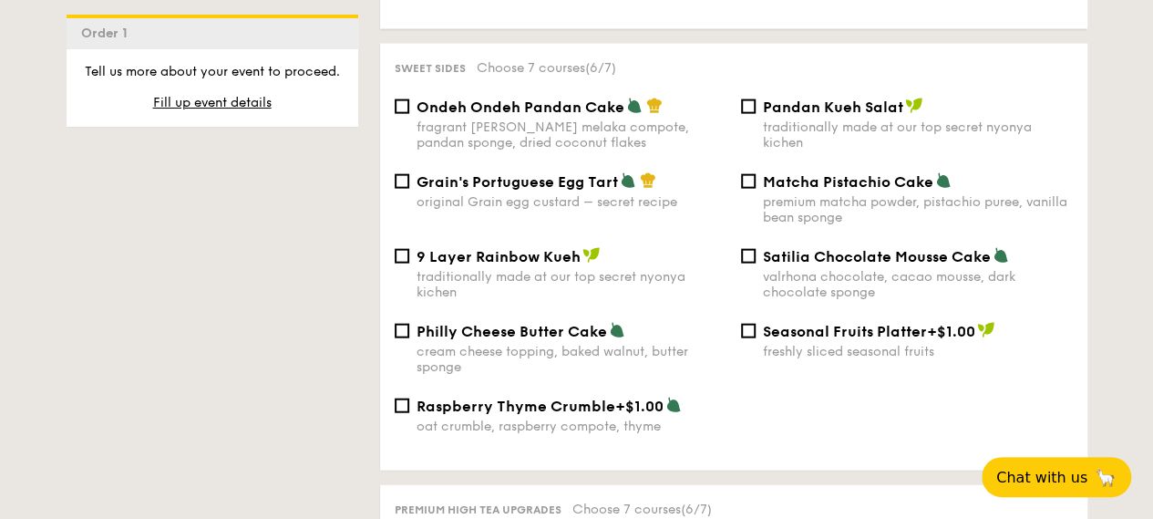
click at [574, 265] on span "9 Layer Rainbow Kueh" at bounding box center [499, 256] width 164 height 17
click at [409, 263] on input "9 Layer Rainbow Kueh traditionally made at our top secret nyonya kichen" at bounding box center [402, 256] width 15 height 15
checkbox input "true"
click at [660, 210] on div "original Grain egg custard – secret recipe" at bounding box center [572, 201] width 310 height 15
click at [409, 189] on input "Grain's Portuguese Egg Tart original Grain egg custard – secret recipe" at bounding box center [402, 181] width 15 height 15
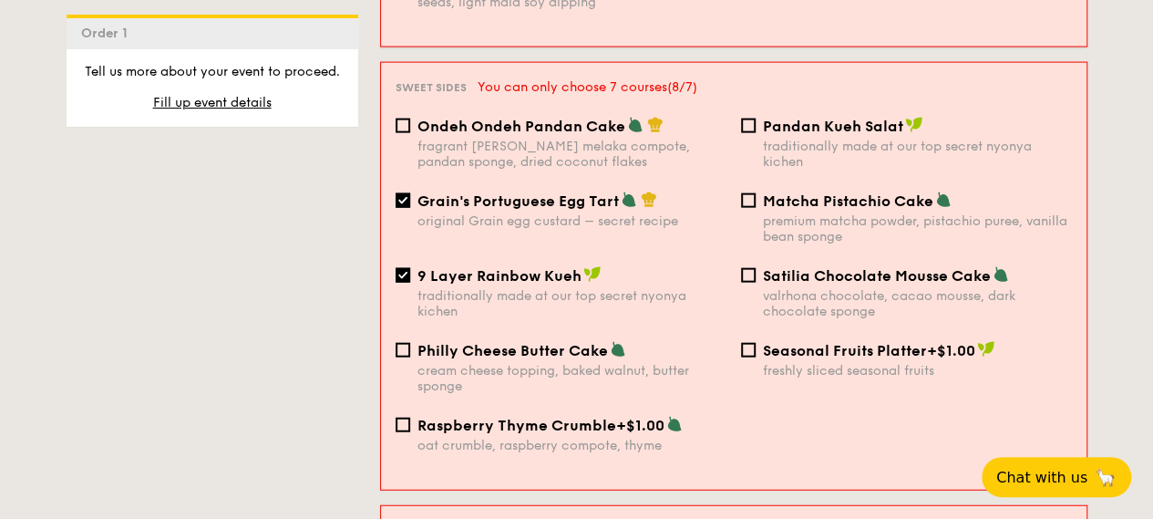
click at [660, 215] on div "original Grain egg custard – secret recipe" at bounding box center [571, 220] width 309 height 15
click at [410, 208] on input "Grain's Portuguese Egg Tart original Grain egg custard – secret recipe" at bounding box center [403, 200] width 15 height 15
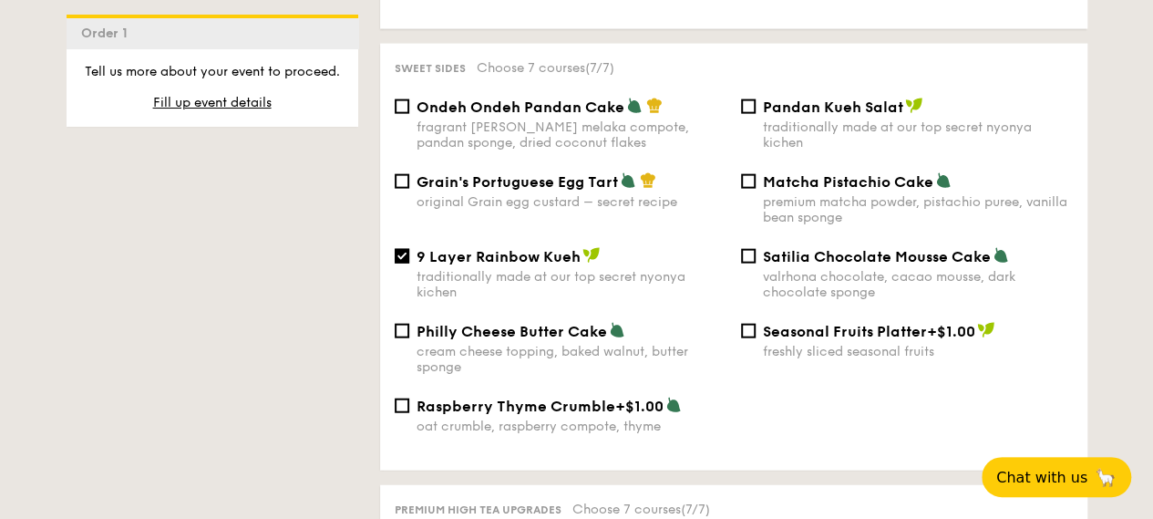
click at [616, 210] on div "original Grain egg custard – secret recipe" at bounding box center [572, 201] width 310 height 15
click at [409, 189] on input "Grain's Portuguese Egg Tart original Grain egg custard – secret recipe" at bounding box center [402, 181] width 15 height 15
checkbox input "true"
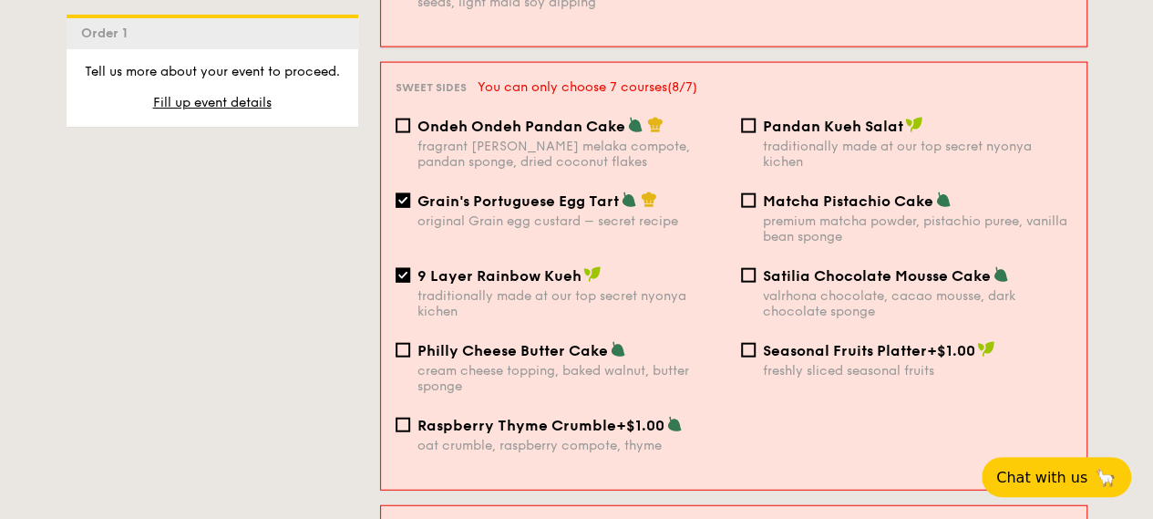
click at [798, 117] on div "Pandan Kueh Salat" at bounding box center [917, 126] width 309 height 18
click at [756, 118] on input "Pandan Kueh Salat traditionally made at our top secret nyonya kichen" at bounding box center [748, 125] width 15 height 15
checkbox input "true"
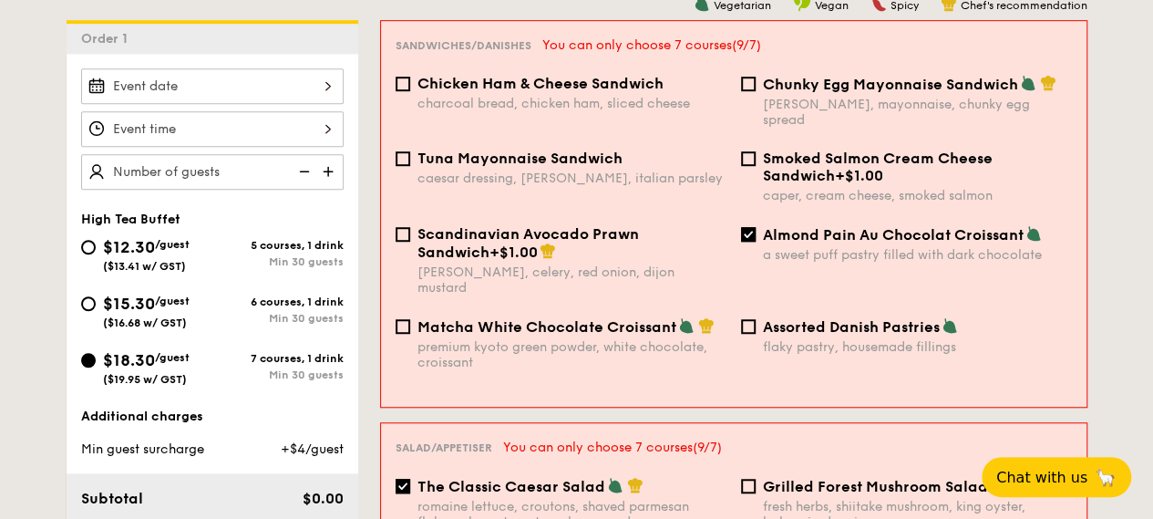
scroll to position [516, 0]
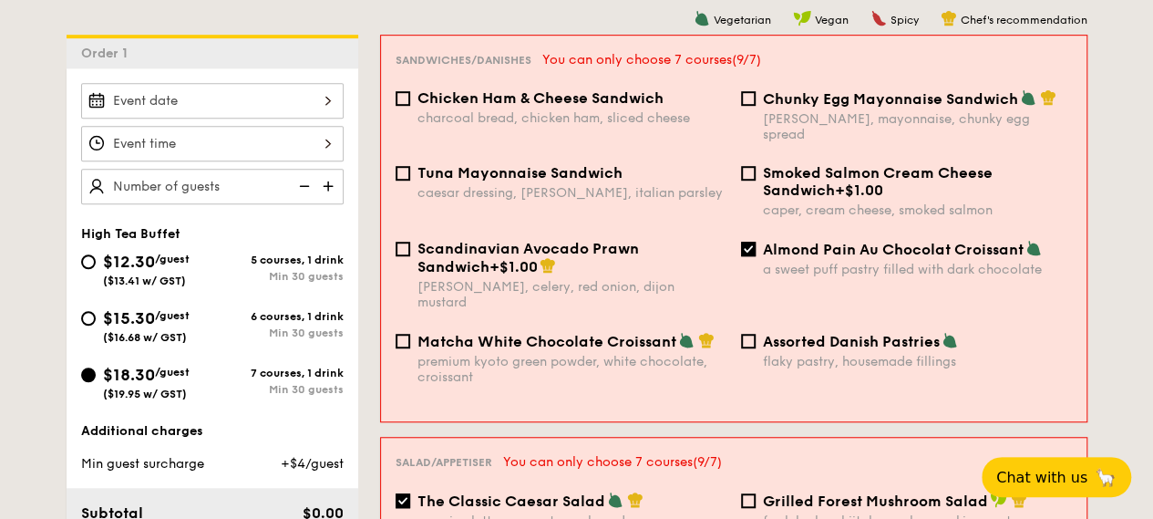
click at [201, 118] on div at bounding box center [212, 101] width 262 height 36
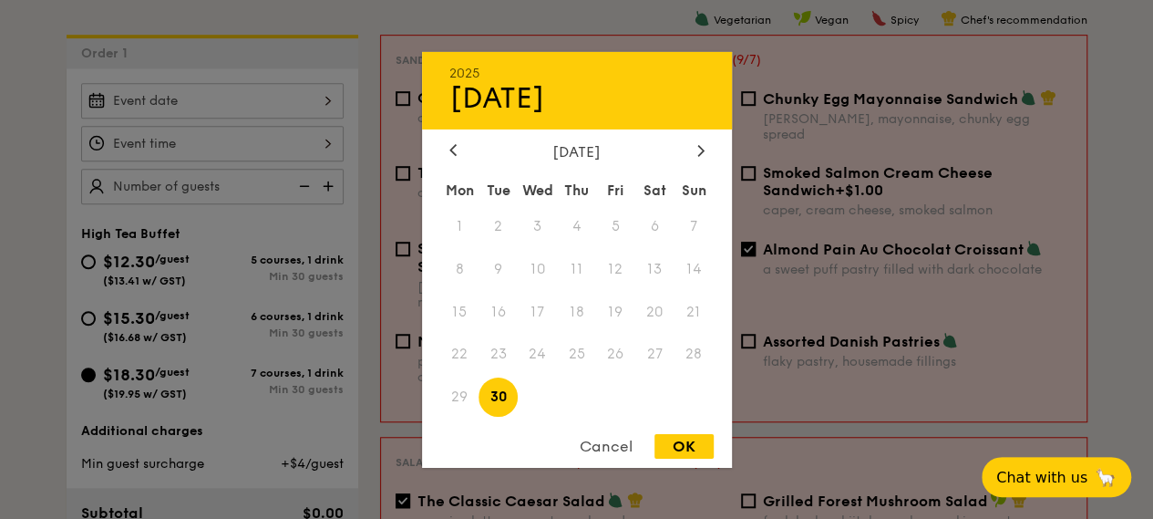
click at [684, 150] on div "September 2025" at bounding box center [576, 150] width 255 height 17
click at [697, 148] on icon at bounding box center [700, 150] width 7 height 12
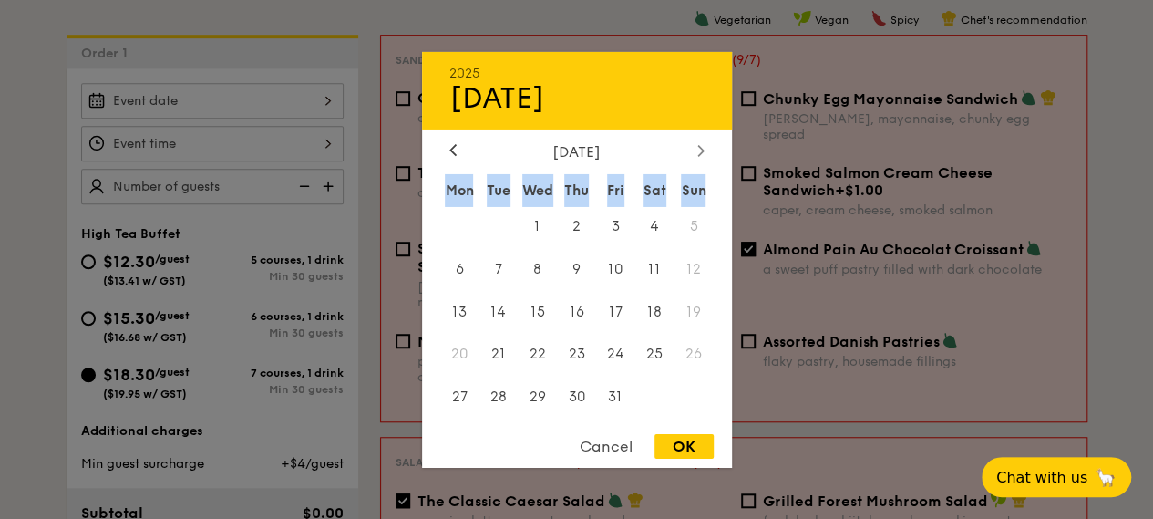
click at [697, 148] on icon at bounding box center [700, 150] width 7 height 12
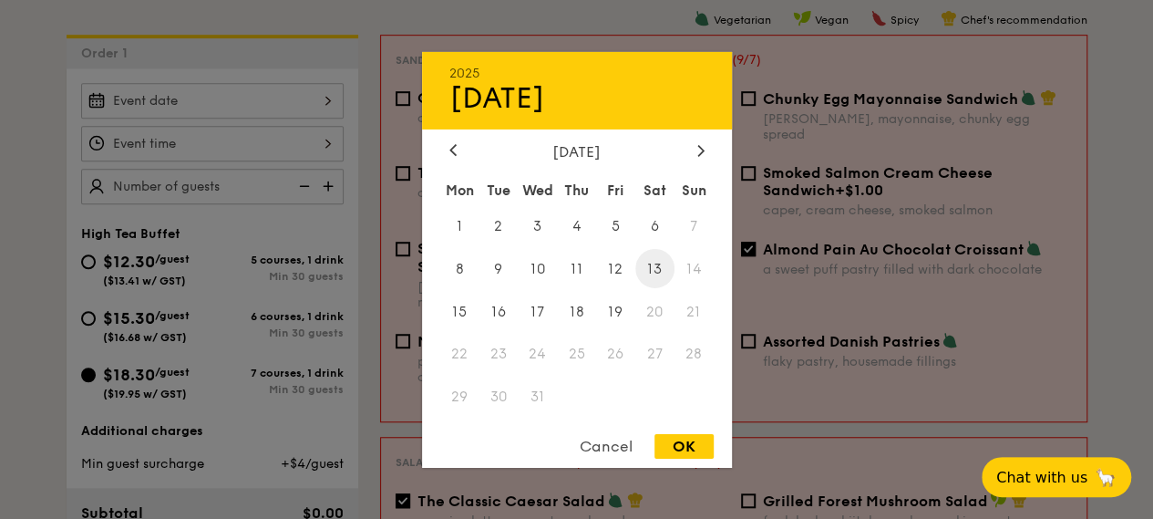
click at [656, 269] on span "13" at bounding box center [654, 268] width 39 height 39
click at [650, 262] on span "13" at bounding box center [654, 268] width 39 height 39
click at [454, 156] on div at bounding box center [453, 150] width 16 height 17
click at [657, 315] on span "15" at bounding box center [654, 311] width 39 height 39
click at [689, 456] on div "OK" at bounding box center [683, 446] width 59 height 25
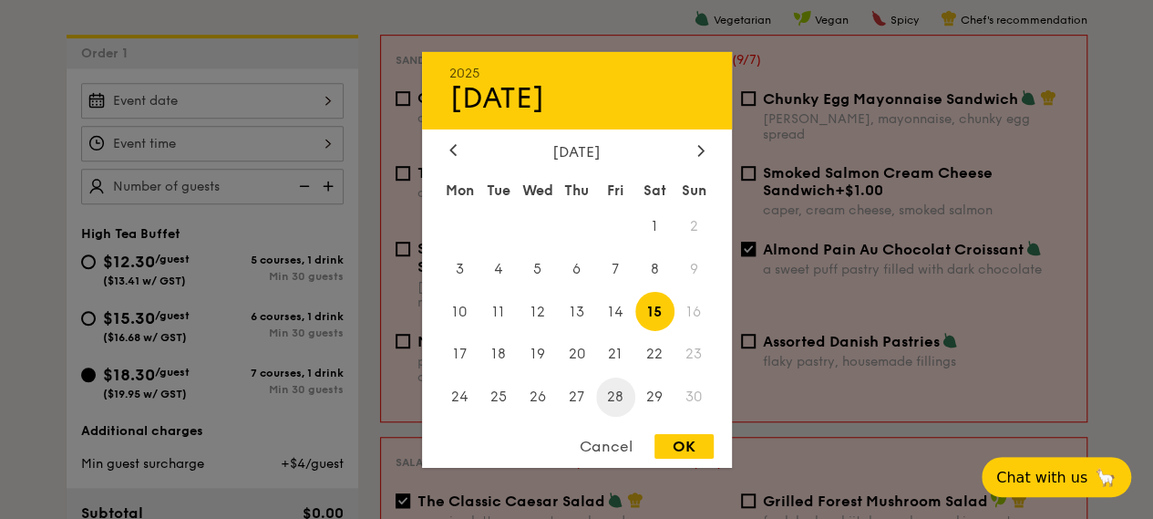
type input "Nov 15, 2025"
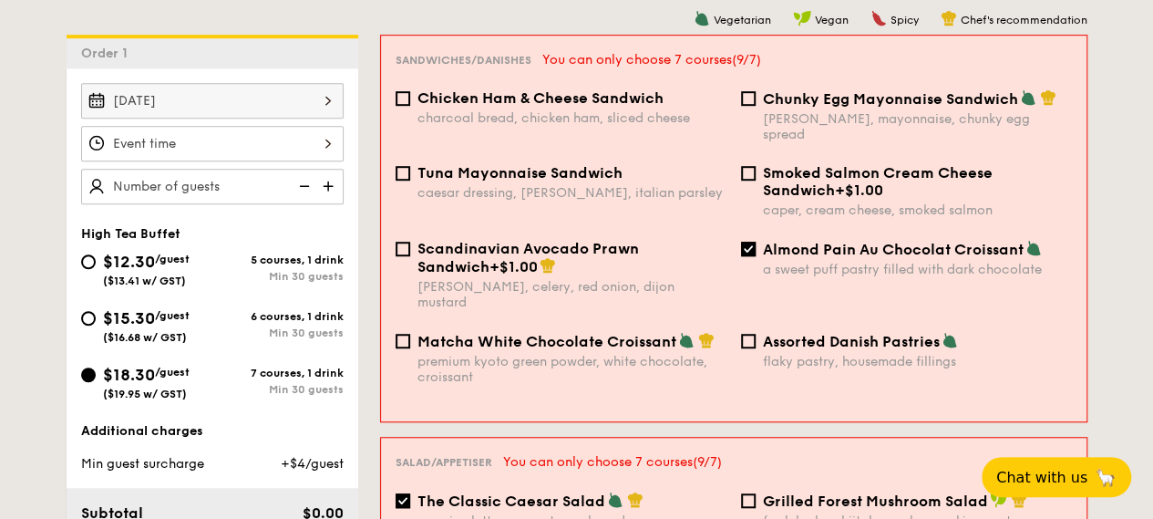
click at [217, 158] on div at bounding box center [212, 144] width 262 height 36
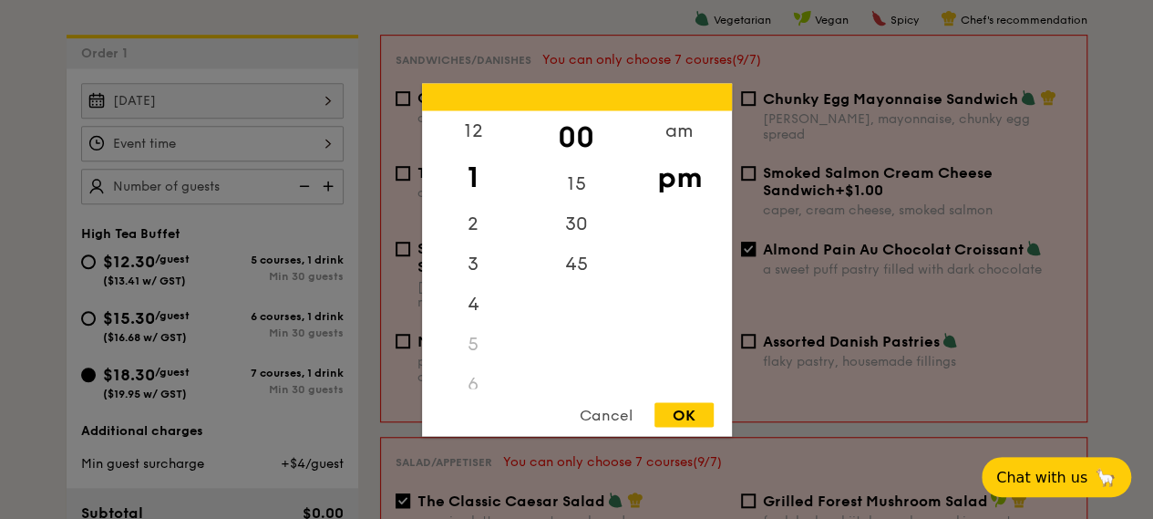
click at [681, 418] on div "OK" at bounding box center [683, 414] width 59 height 25
type input "1:00PM"
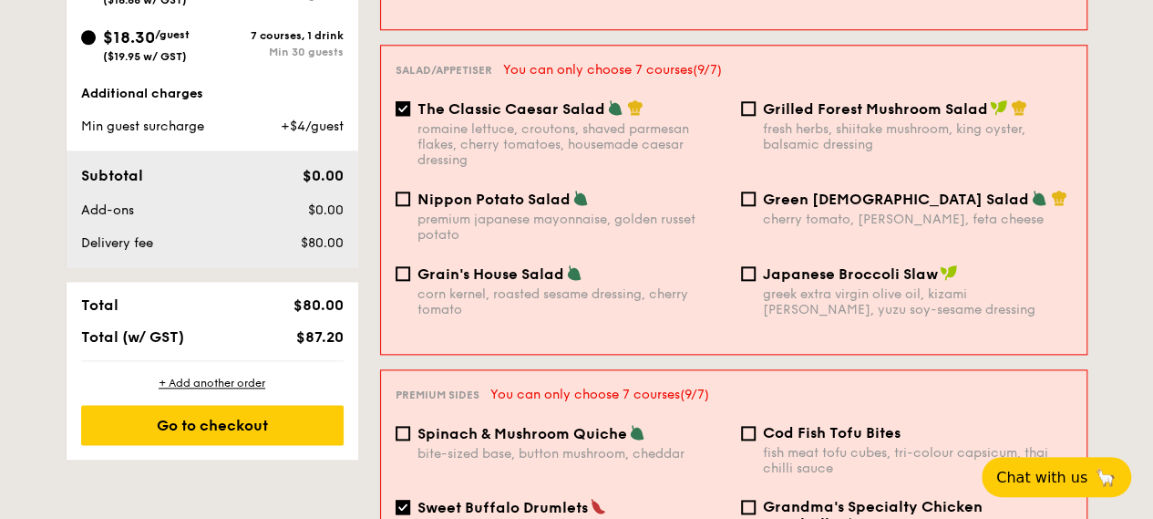
scroll to position [880, 0]
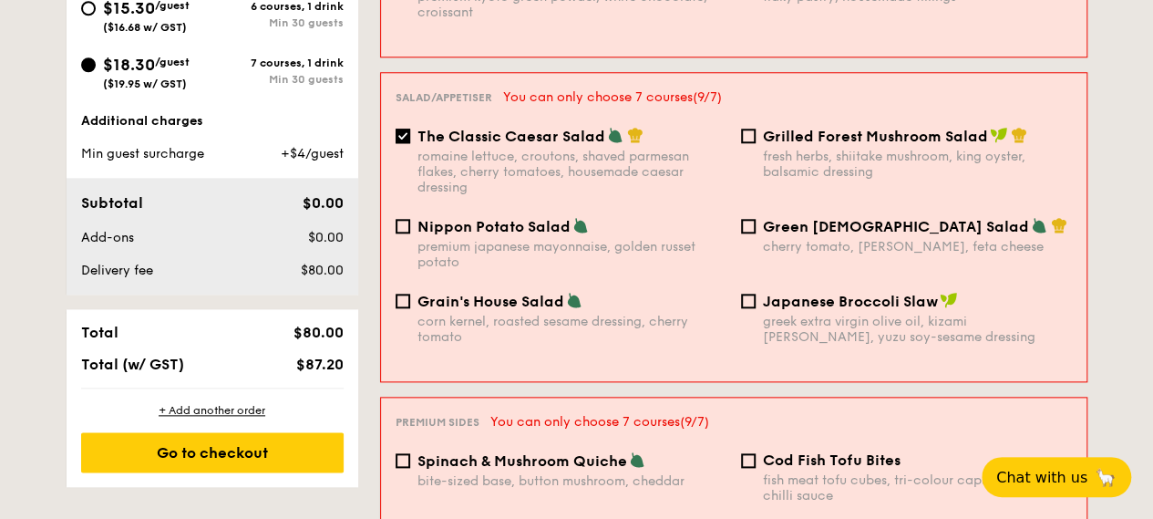
click at [423, 131] on span "The Classic Caesar Salad" at bounding box center [511, 136] width 188 height 17
click at [410, 131] on input "The Classic Caesar Salad romaine lettuce, croutons, shaved parmesan flakes, che…" at bounding box center [403, 136] width 15 height 15
checkbox input "false"
click at [838, 218] on span "Green Goddess Salad" at bounding box center [896, 226] width 266 height 17
click at [756, 219] on input "Green Goddess Salad cherry tomato, dill, feta cheese" at bounding box center [748, 226] width 15 height 15
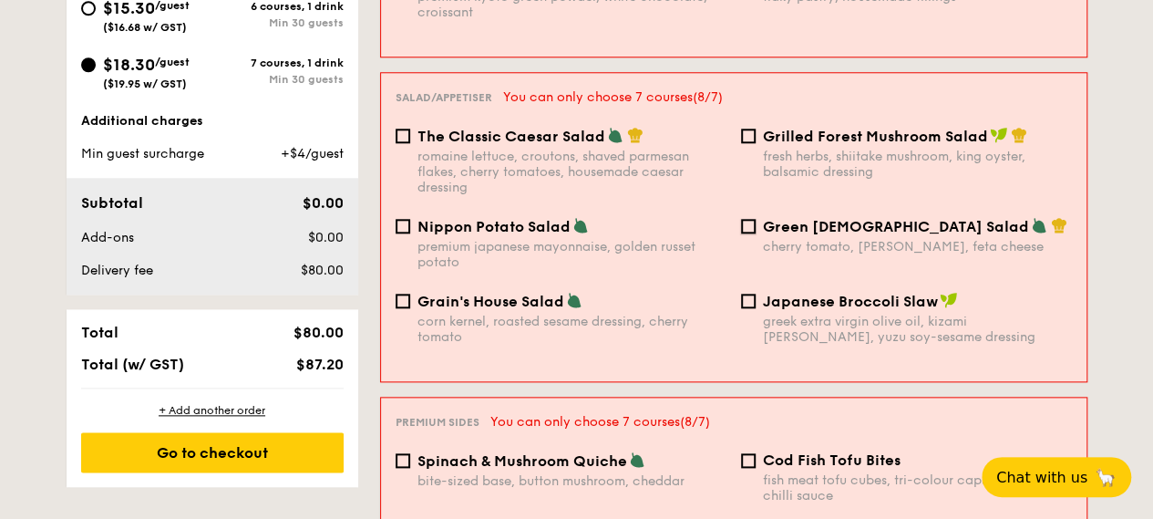
checkbox input "true"
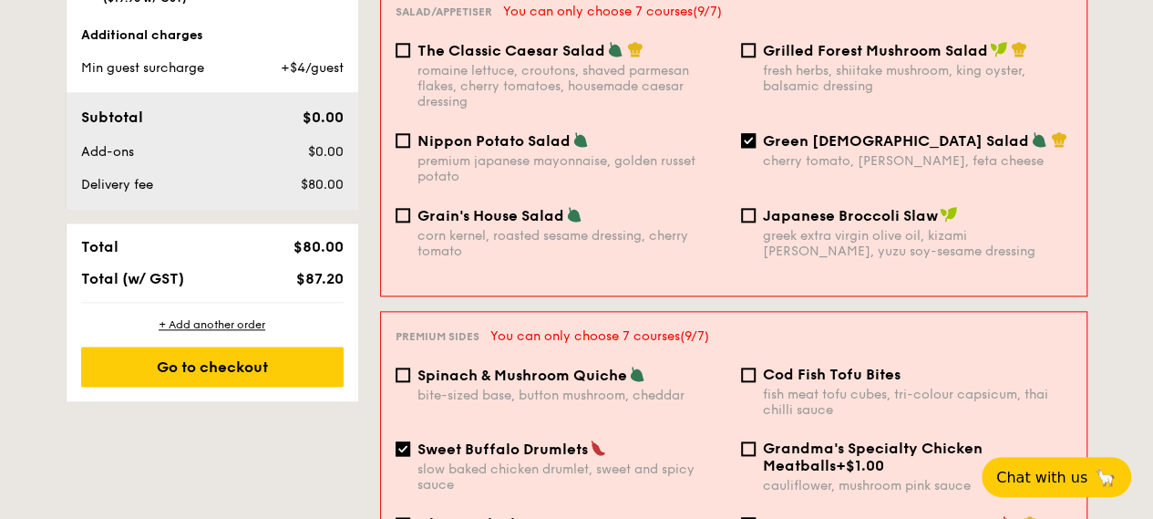
scroll to position [1245, 0]
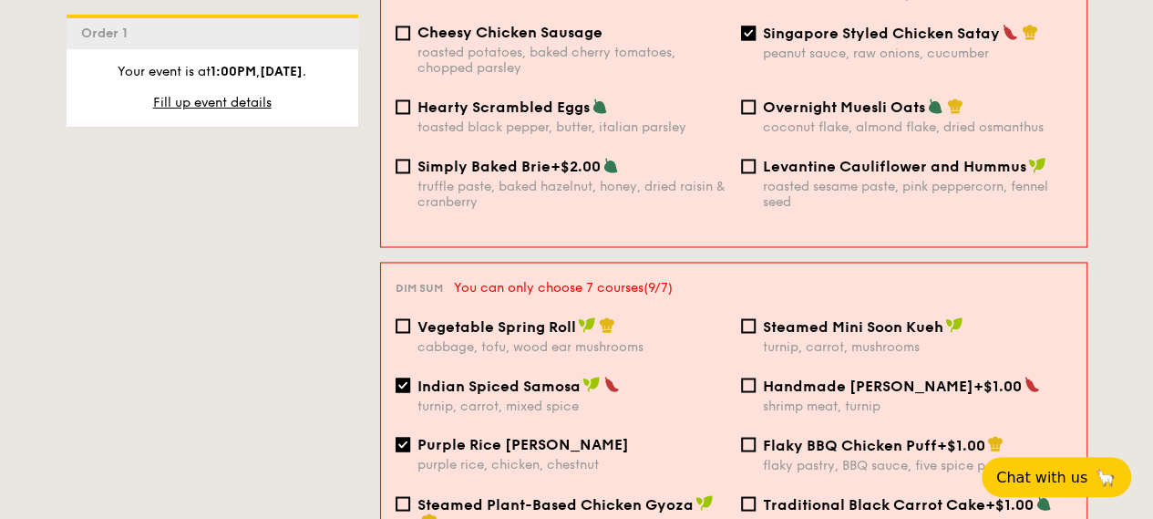
scroll to position [1610, 0]
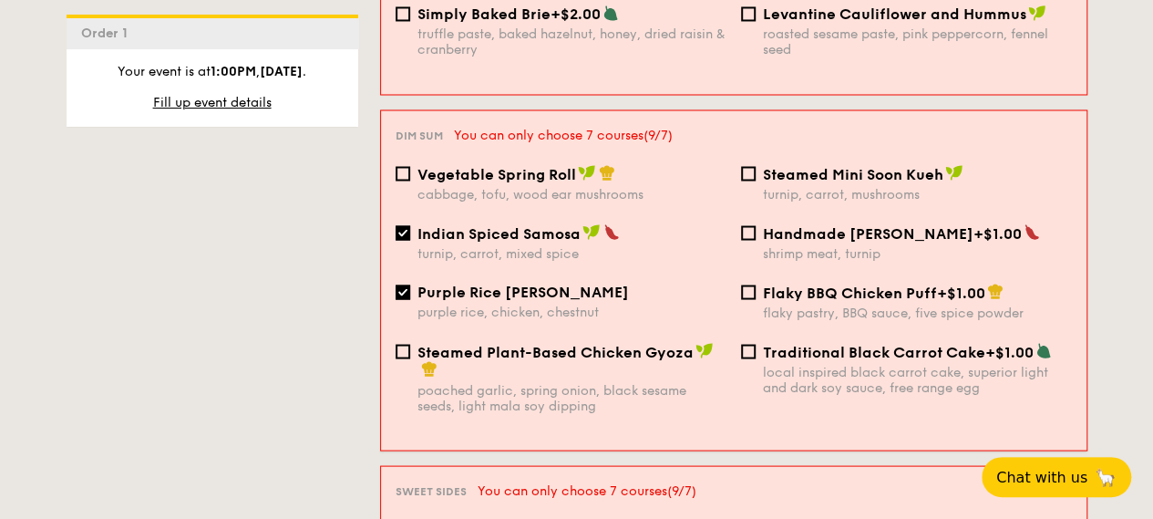
click at [1099, 267] on div "1 - Select menu 2 - Select items 3 - Check out Order 1 Nov 15, 2025 1:00PM Plea…" at bounding box center [577, 357] width 1050 height 3066
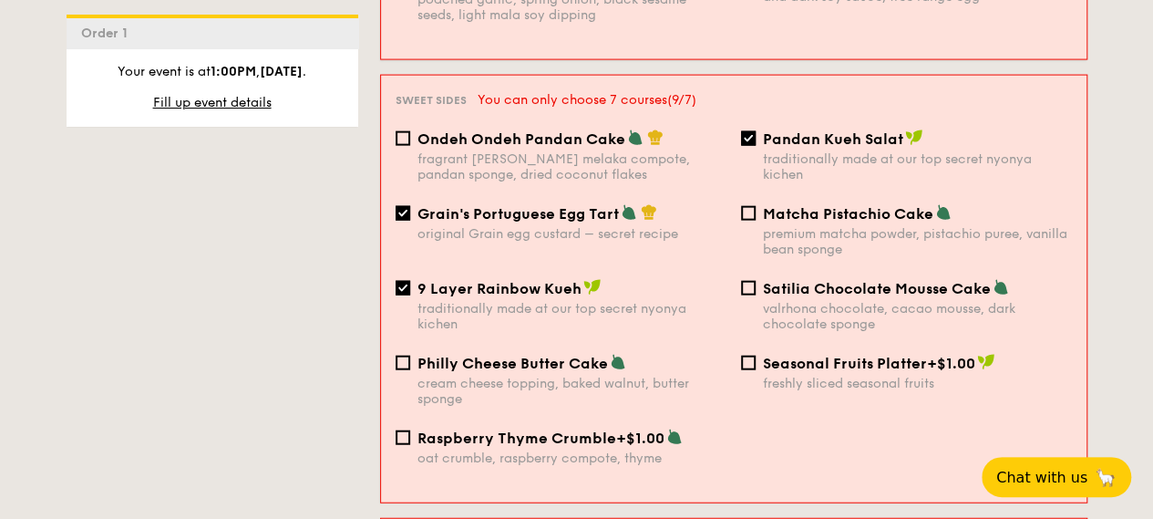
scroll to position [1974, 0]
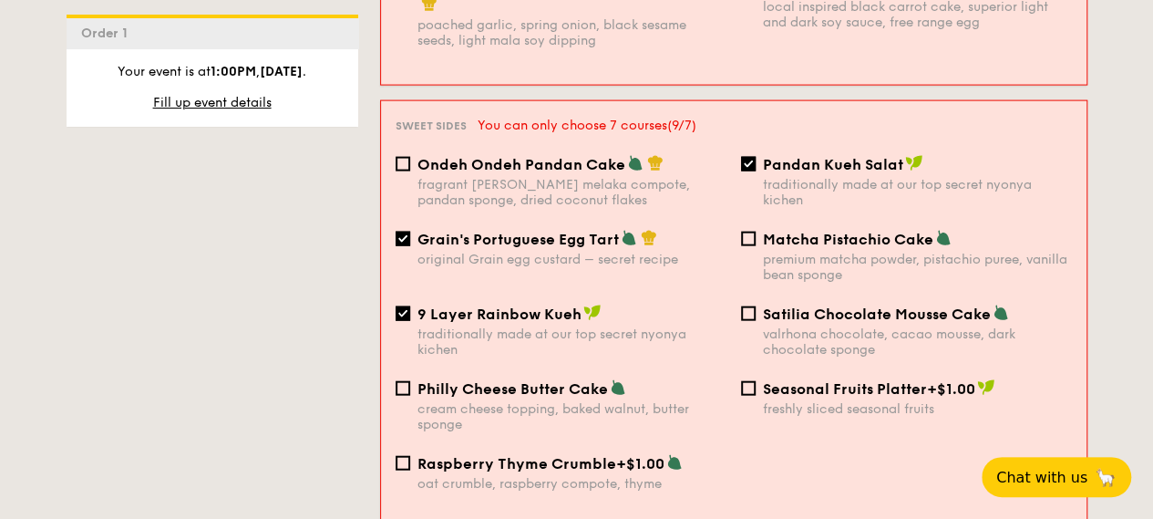
click at [454, 232] on span "Grain's Portuguese Egg Tart" at bounding box center [517, 239] width 201 height 17
click at [410, 232] on input "Grain's Portuguese Egg Tart original Grain egg custard – secret recipe" at bounding box center [403, 238] width 15 height 15
checkbox input "false"
click at [859, 171] on div "Pandan Kueh Salat traditionally made at our top secret nyonya kichen" at bounding box center [917, 181] width 309 height 53
click at [756, 171] on input "Pandan Kueh Salat traditionally made at our top secret nyonya kichen" at bounding box center [748, 164] width 15 height 15
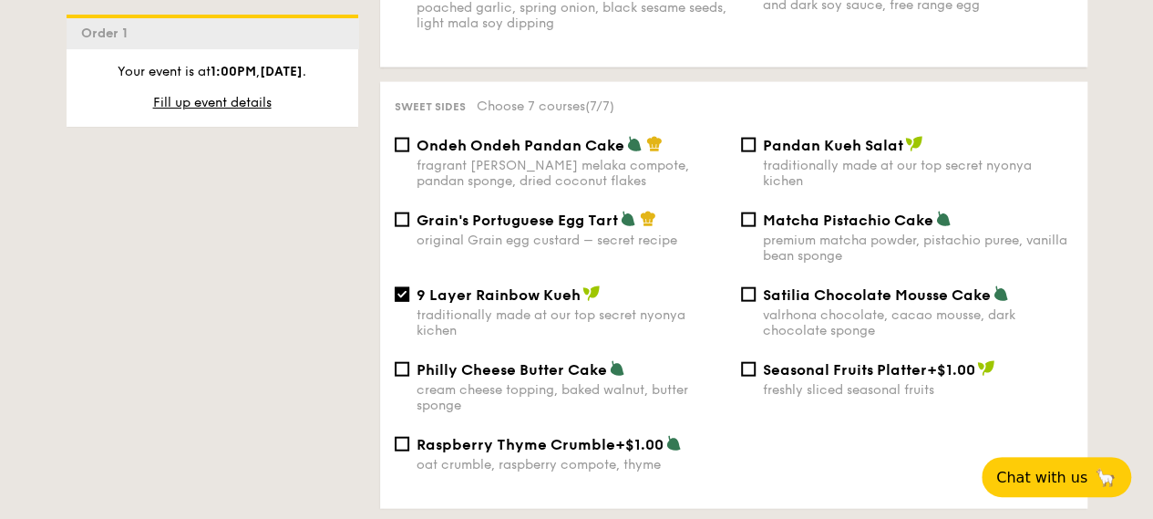
click at [815, 150] on span "Pandan Kueh Salat" at bounding box center [833, 145] width 140 height 17
click at [756, 150] on input "Pandan Kueh Salat traditionally made at our top secret nyonya kichen" at bounding box center [748, 145] width 15 height 15
checkbox input "true"
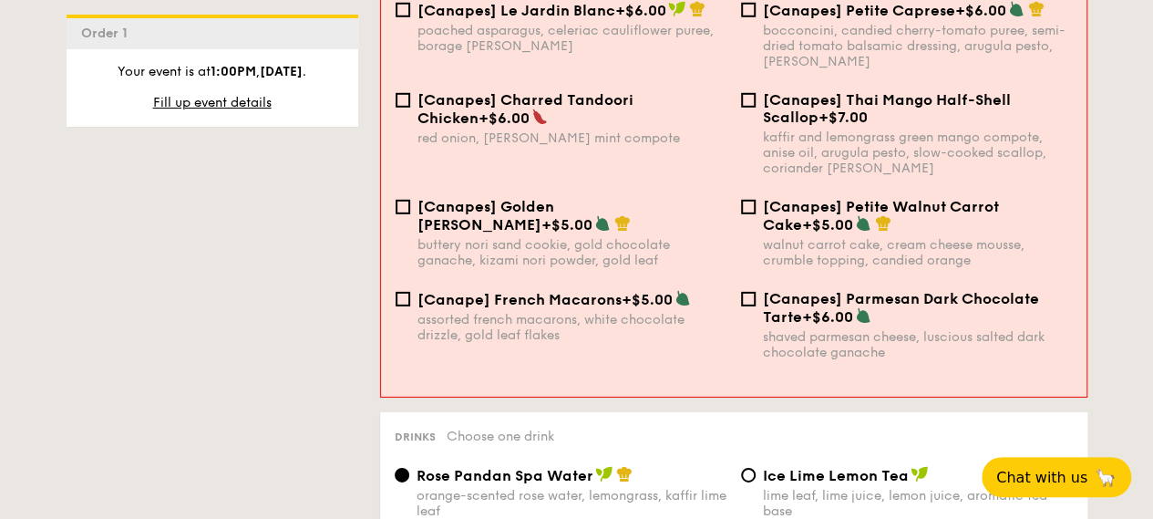
scroll to position [3068, 0]
